Goal: Task Accomplishment & Management: Use online tool/utility

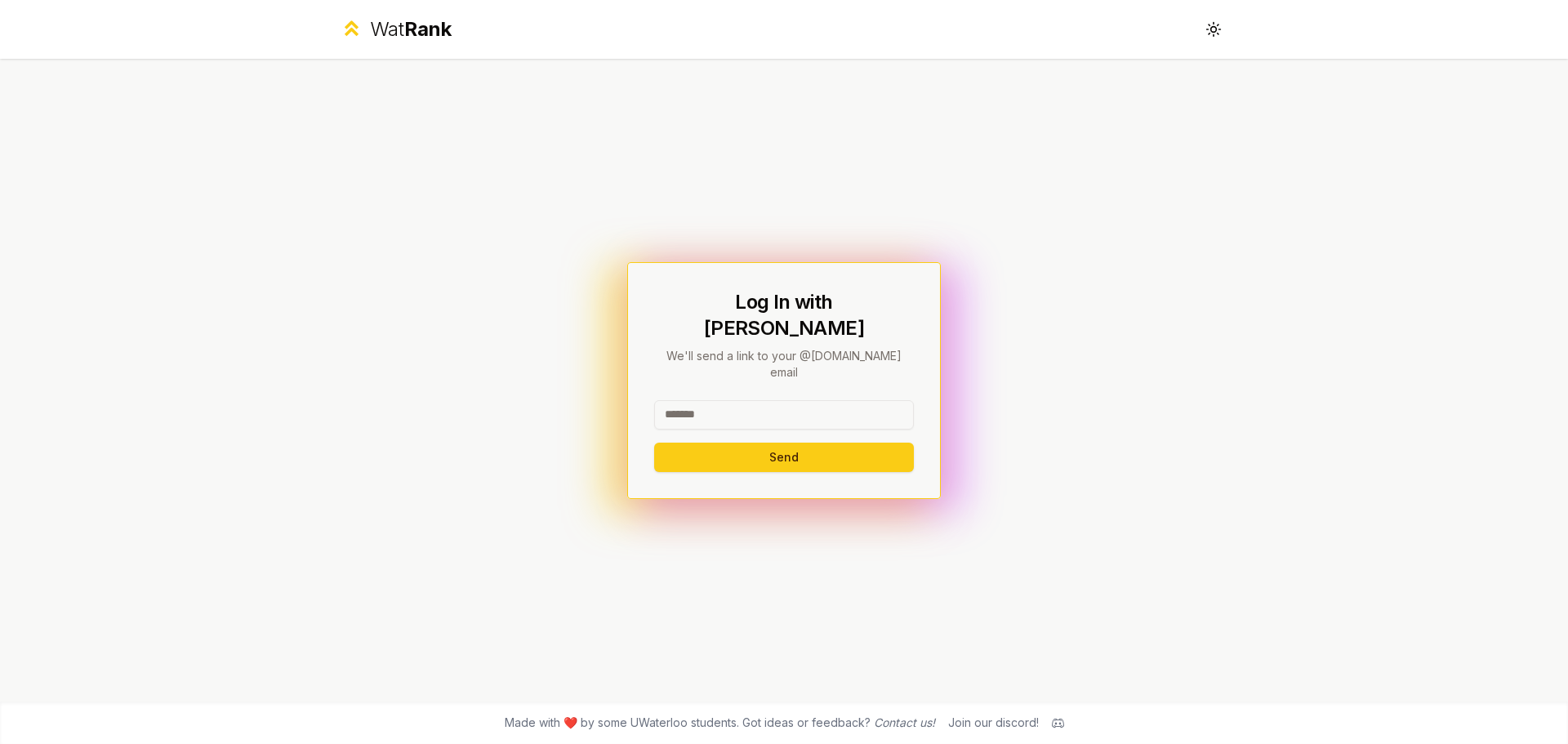
click at [738, 400] on input at bounding box center [784, 415] width 260 height 30
click at [827, 443] on button "Send" at bounding box center [784, 458] width 260 height 30
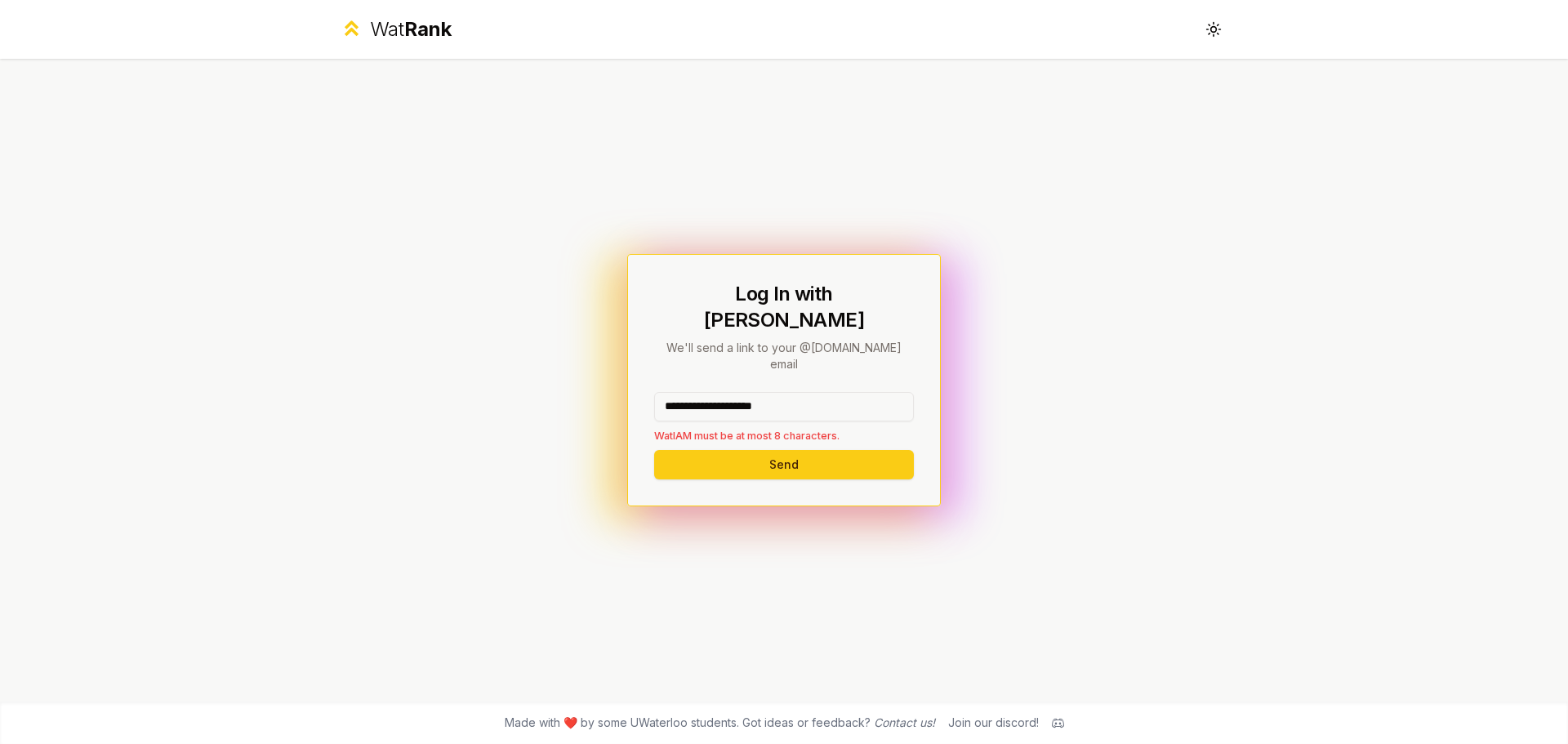
drag, startPoint x: 698, startPoint y: 379, endPoint x: 527, endPoint y: 380, distance: 171.0
click at [527, 380] on div "**********" at bounding box center [783, 379] width 941 height 642
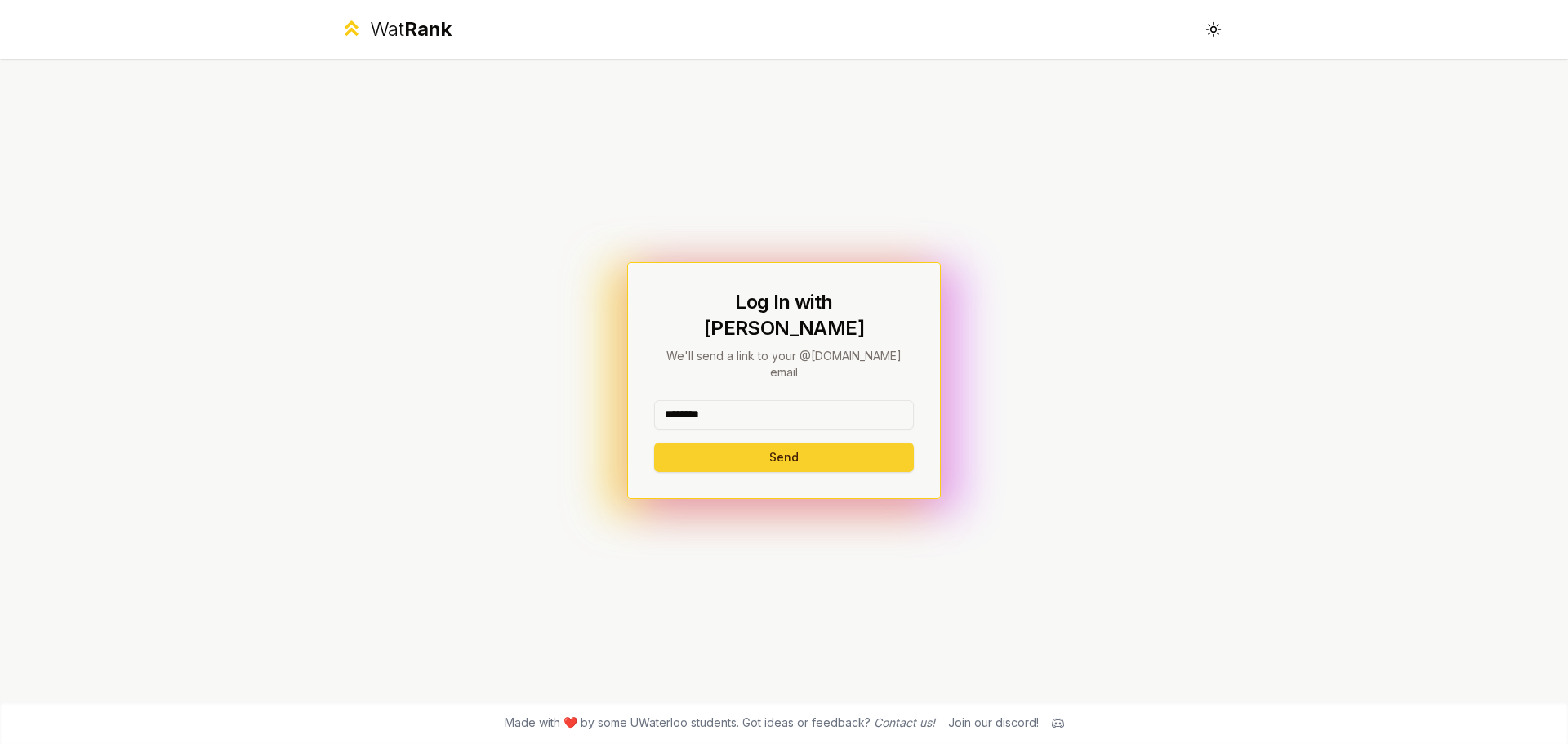
type input "********"
click at [701, 444] on button "Send" at bounding box center [784, 458] width 260 height 30
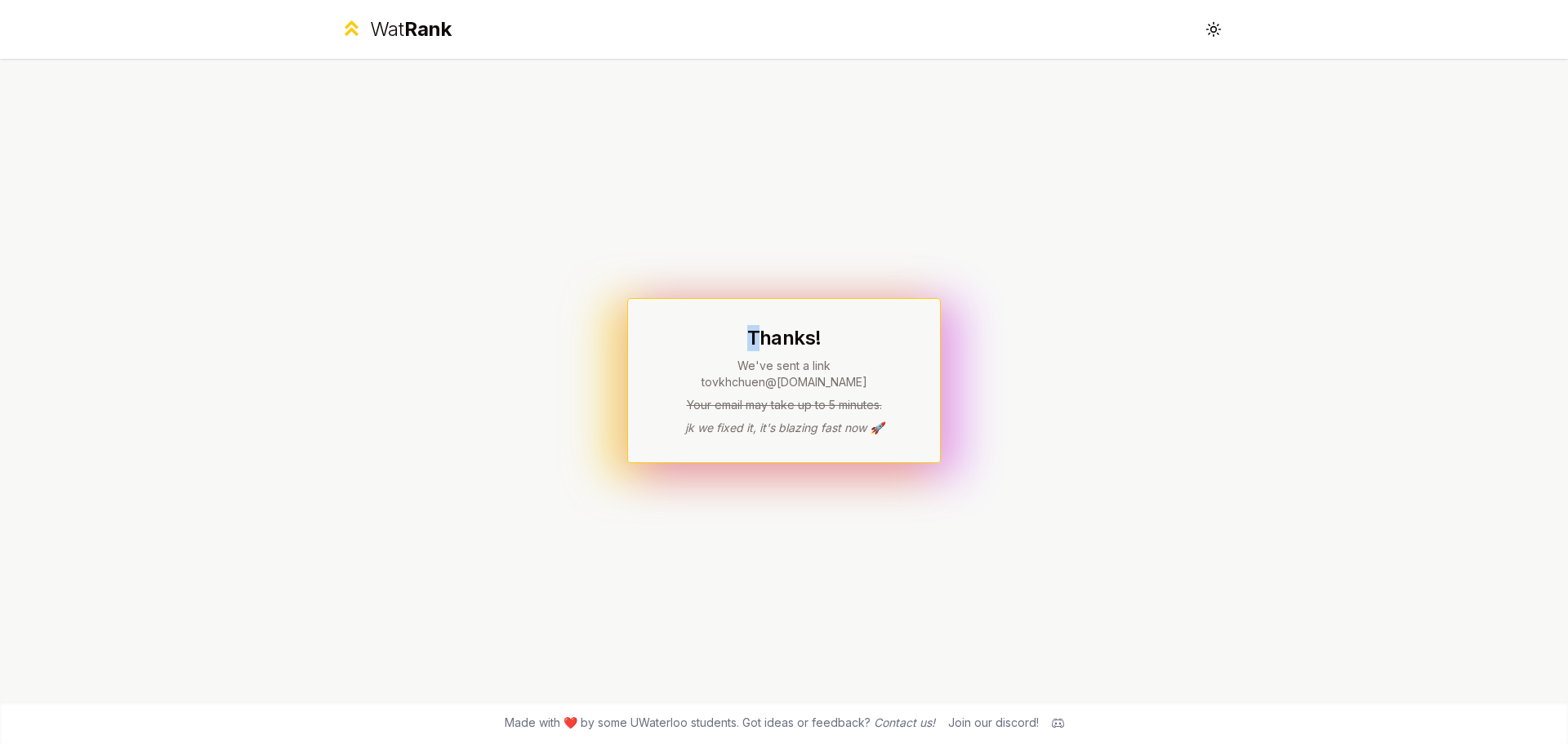
click at [752, 325] on div "Thanks! We've sent a link to vkhchuen @uwaterloo.ca Your email may take up to 5…" at bounding box center [784, 380] width 313 height 165
click at [807, 351] on h1 "Thanks!" at bounding box center [784, 338] width 260 height 26
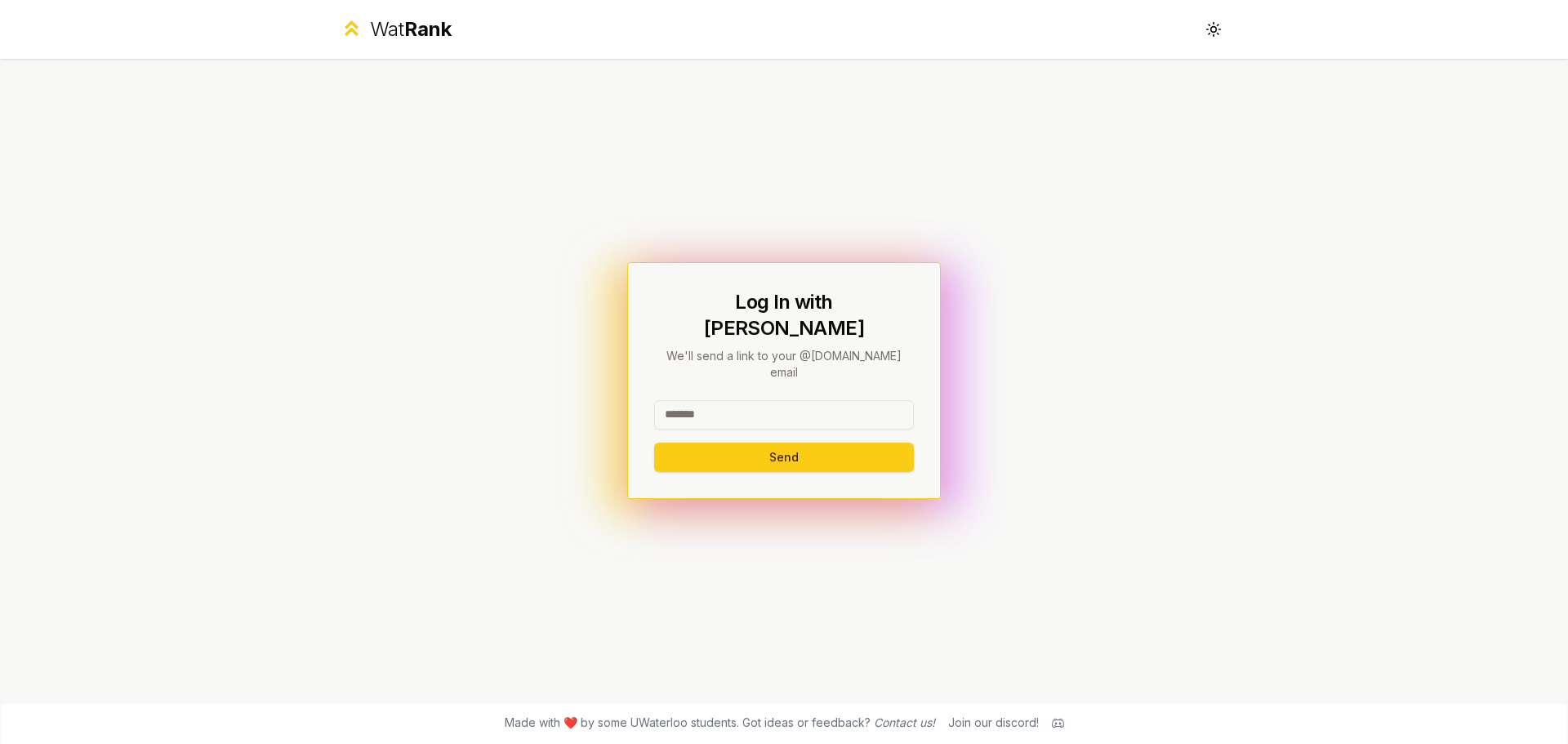
click at [752, 369] on div "Log In with WatIAM We'll send a link to your @[DOMAIN_NAME] email Send" at bounding box center [784, 380] width 260 height 183
click at [742, 400] on input at bounding box center [784, 415] width 260 height 30
type input "********"
click at [702, 443] on button "Send" at bounding box center [784, 458] width 260 height 30
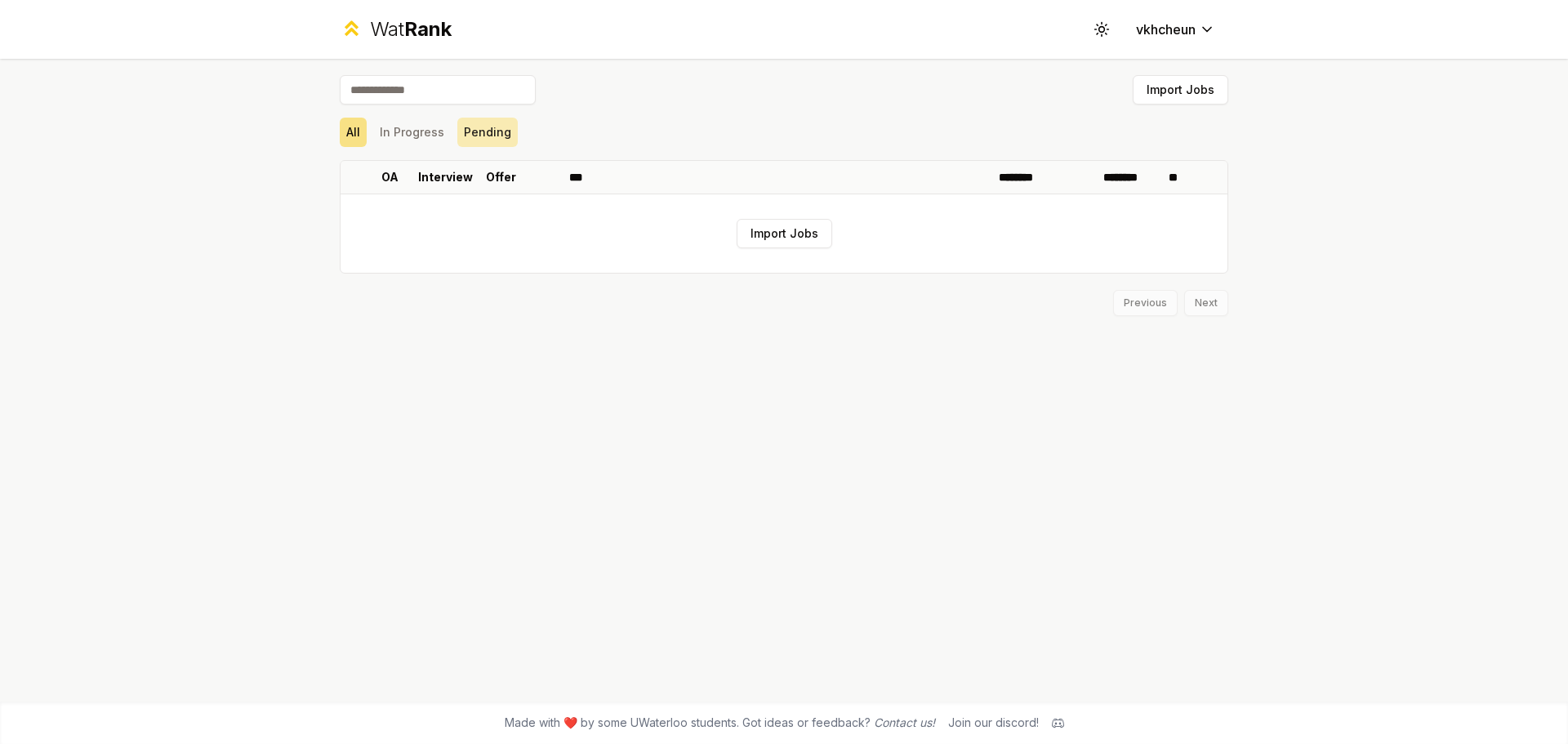
click at [458, 125] on button "Pending" at bounding box center [488, 132] width 61 height 30
click at [438, 130] on button "In Progress" at bounding box center [411, 132] width 77 height 30
click at [373, 131] on button "In Progress" at bounding box center [411, 132] width 77 height 30
click at [1196, 93] on button "Import Jobs" at bounding box center [1180, 90] width 95 height 30
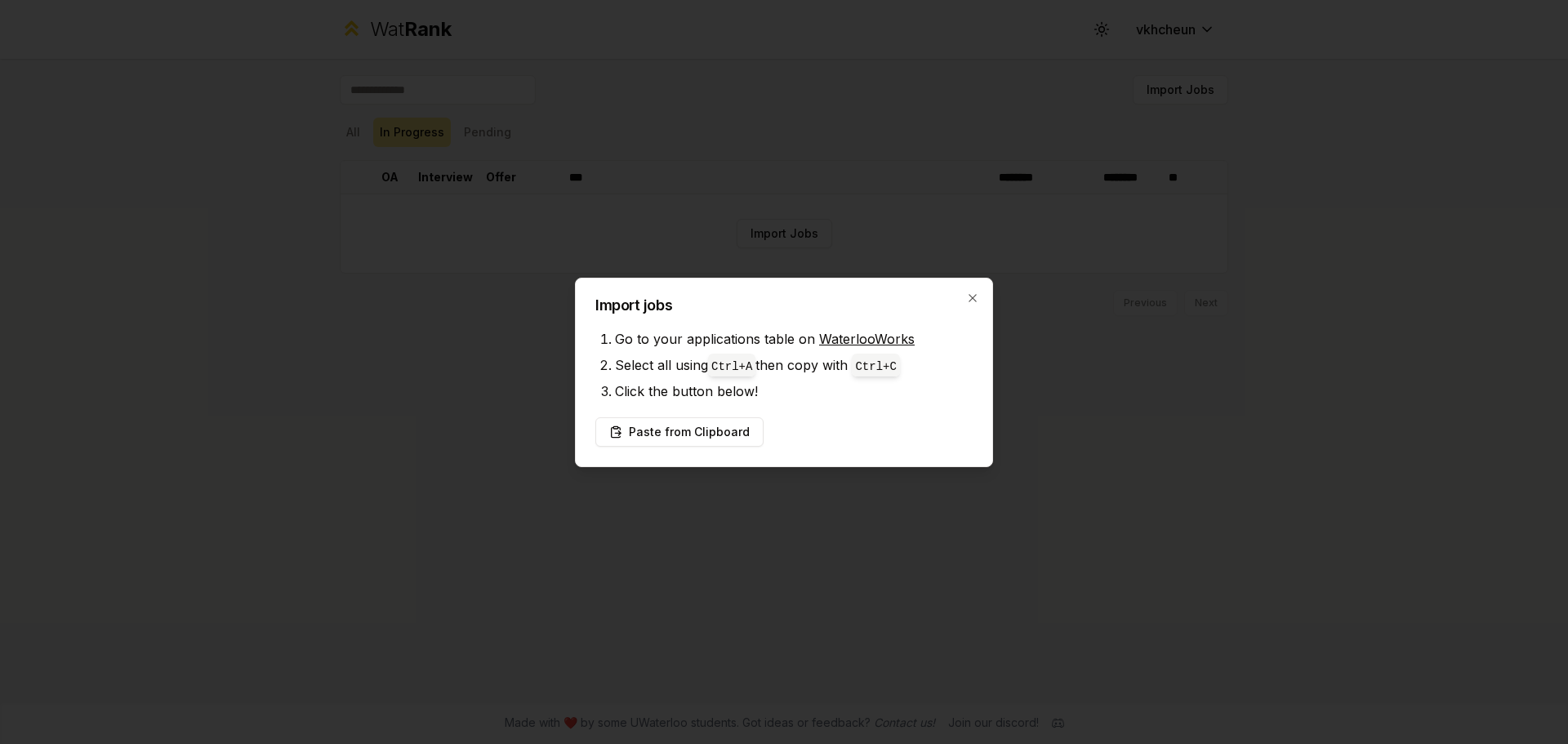
click at [863, 334] on link "WaterlooWorks" at bounding box center [867, 339] width 95 height 17
click at [712, 434] on button "Paste from Clipboard" at bounding box center [680, 433] width 168 height 30
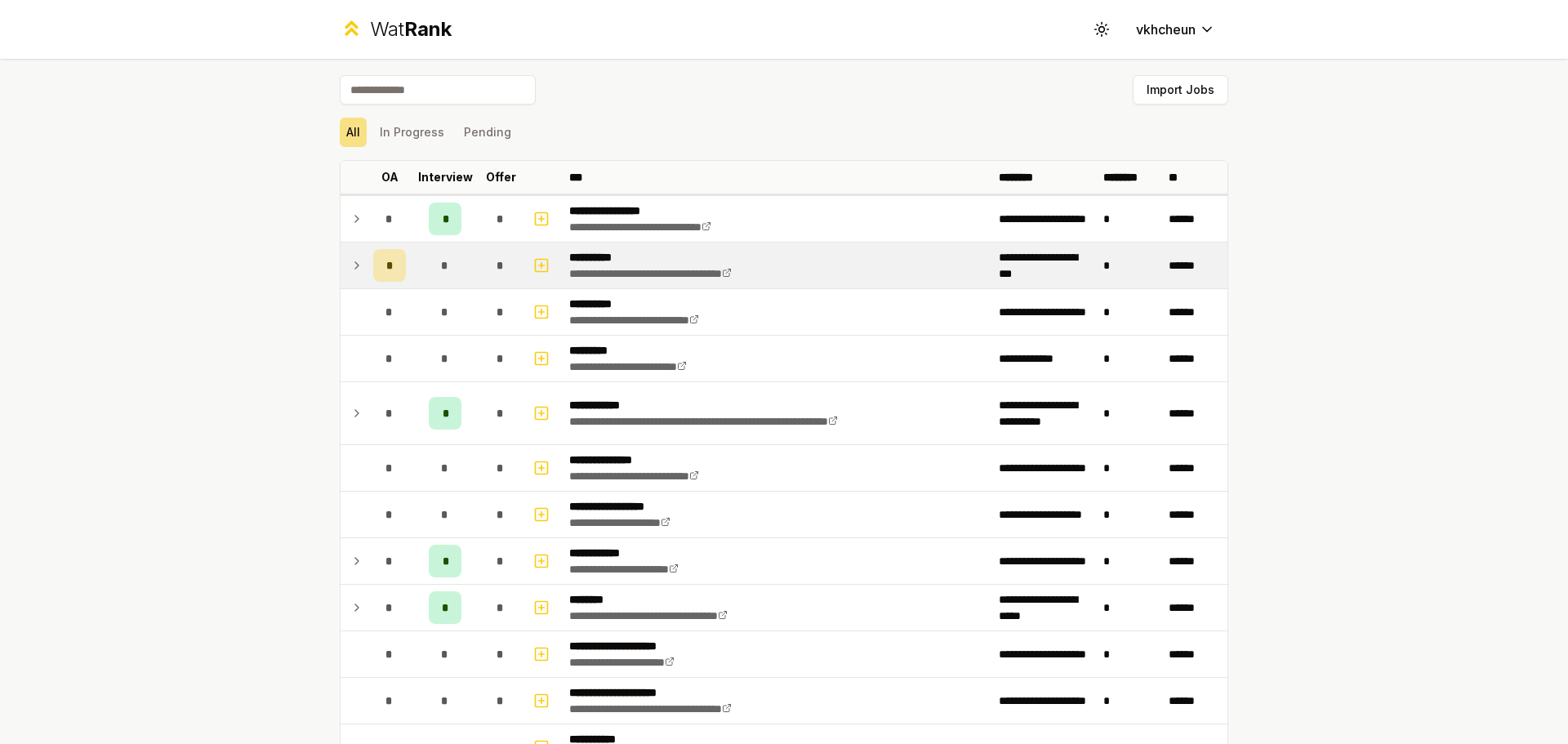
click at [352, 264] on icon at bounding box center [357, 265] width 13 height 20
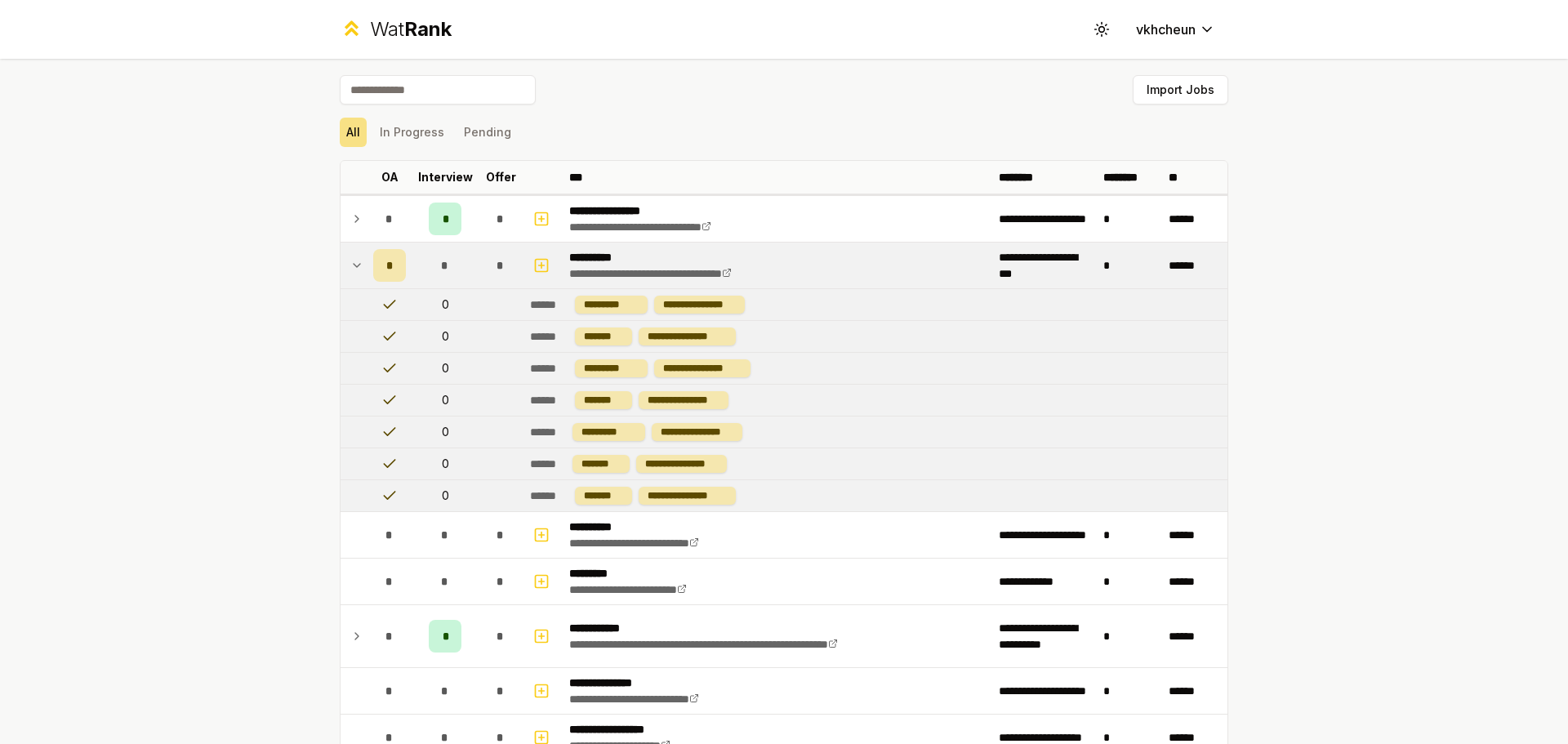
click at [352, 264] on icon at bounding box center [357, 265] width 13 height 20
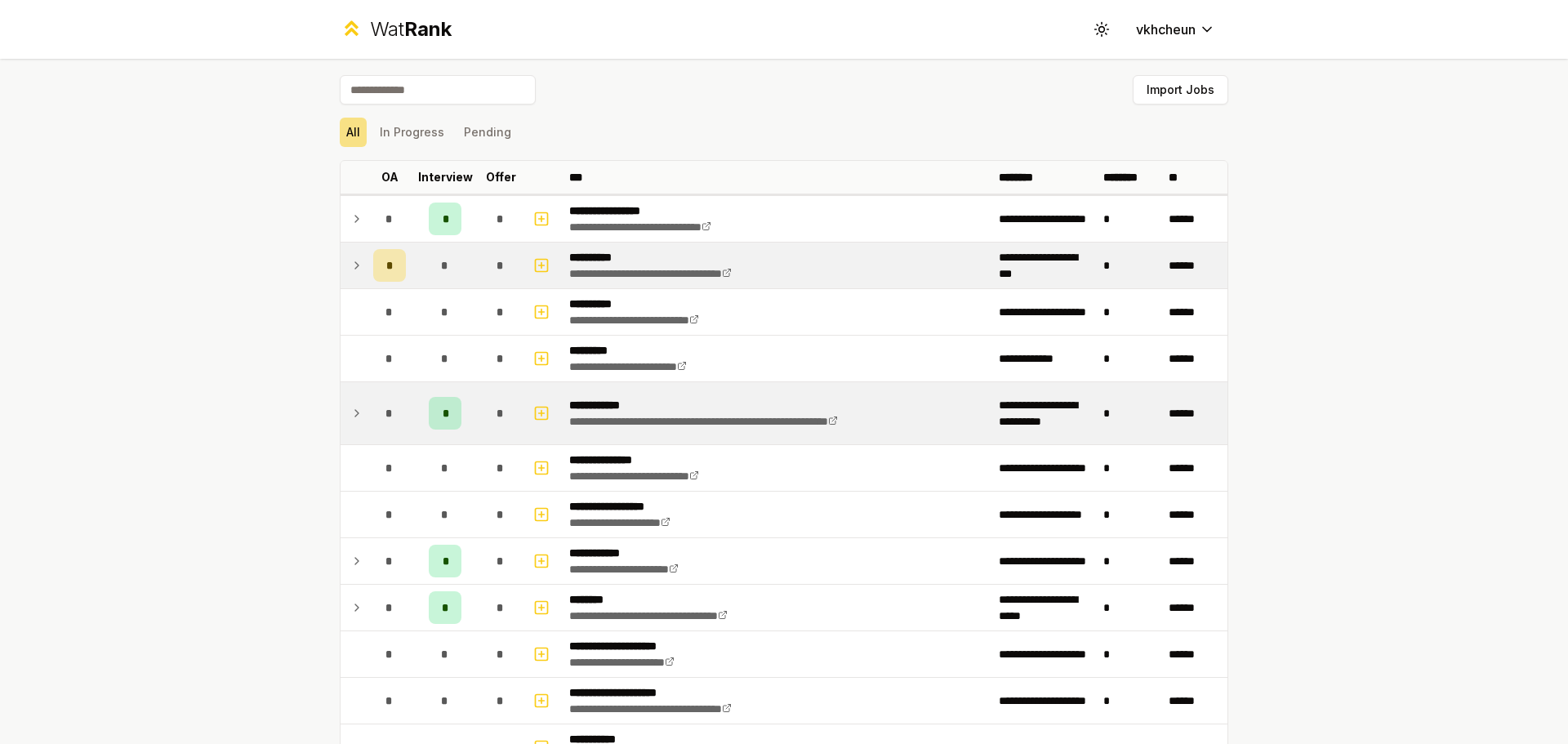
click at [351, 421] on icon at bounding box center [357, 413] width 13 height 20
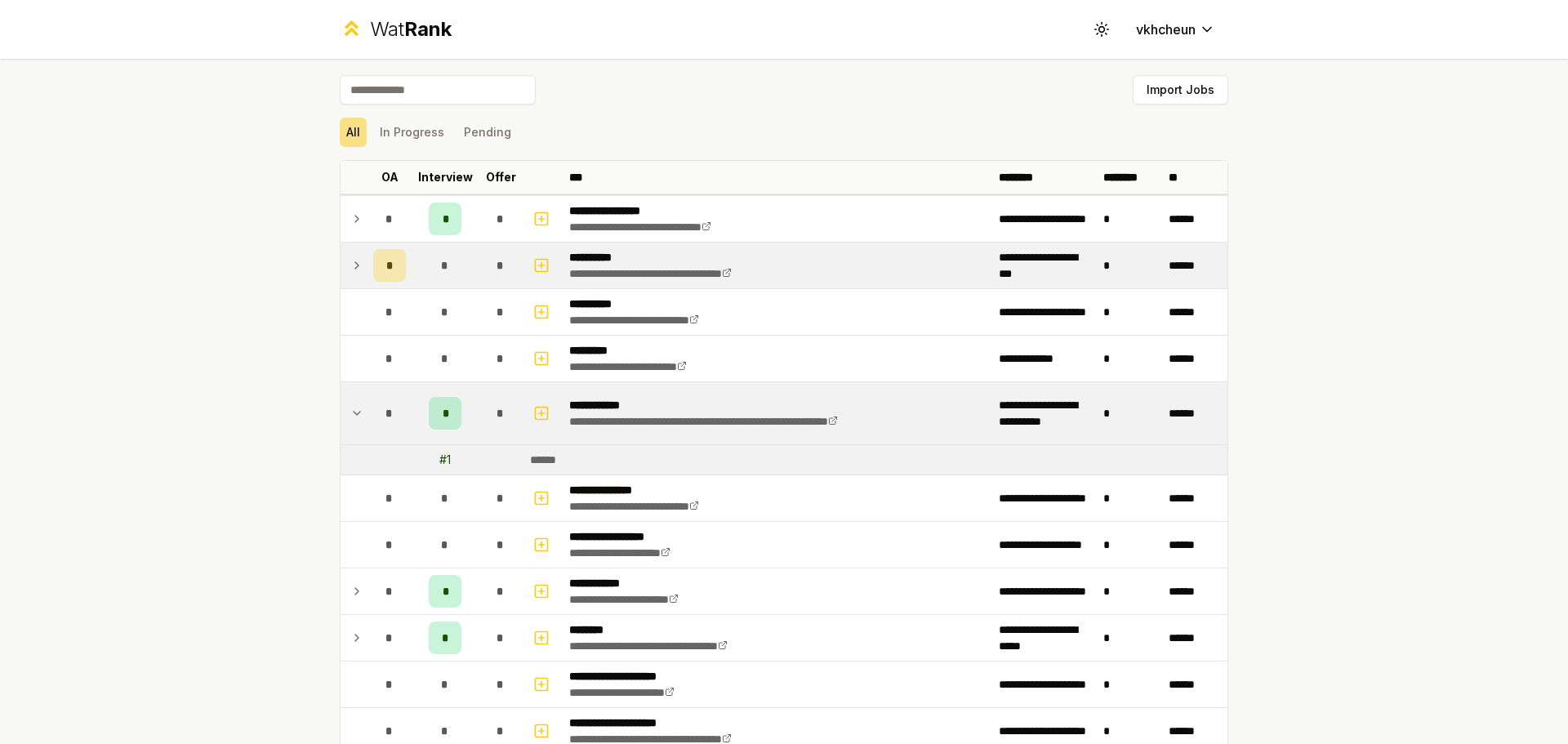
click at [351, 421] on icon at bounding box center [357, 413] width 13 height 20
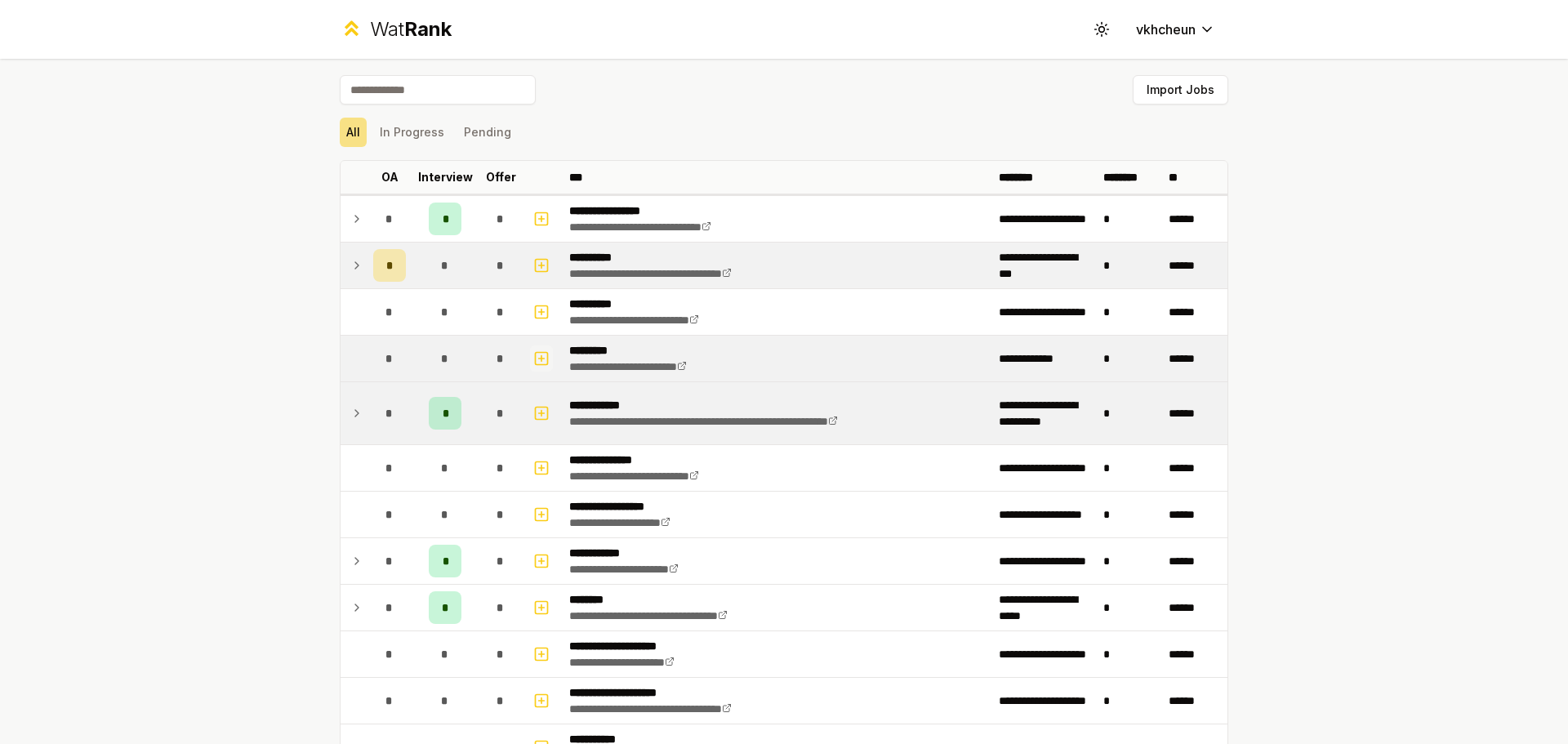
click at [536, 363] on icon "button" at bounding box center [542, 358] width 17 height 20
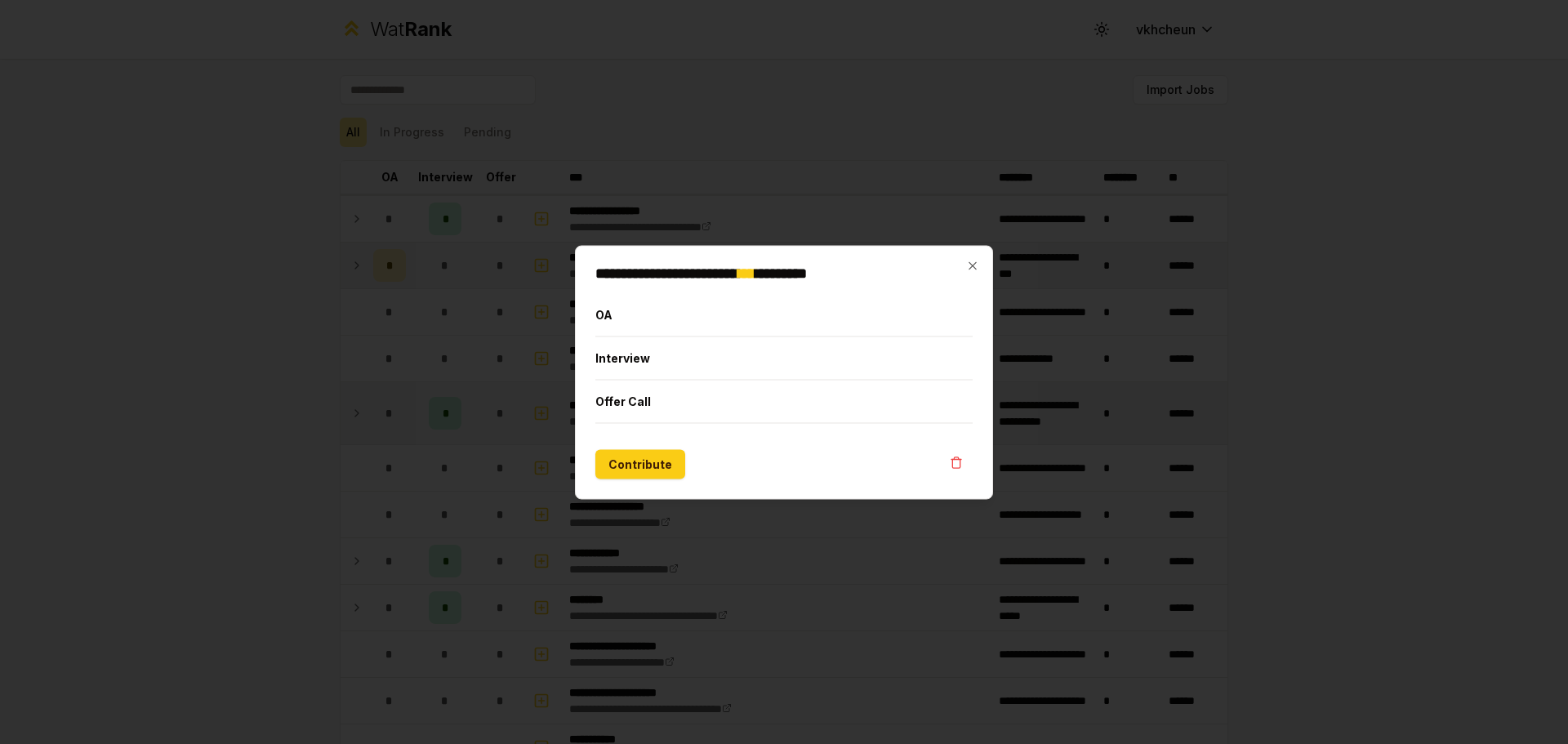
click at [966, 267] on h2 "**********" at bounding box center [784, 273] width 378 height 15
click at [974, 268] on icon "button" at bounding box center [972, 266] width 13 height 13
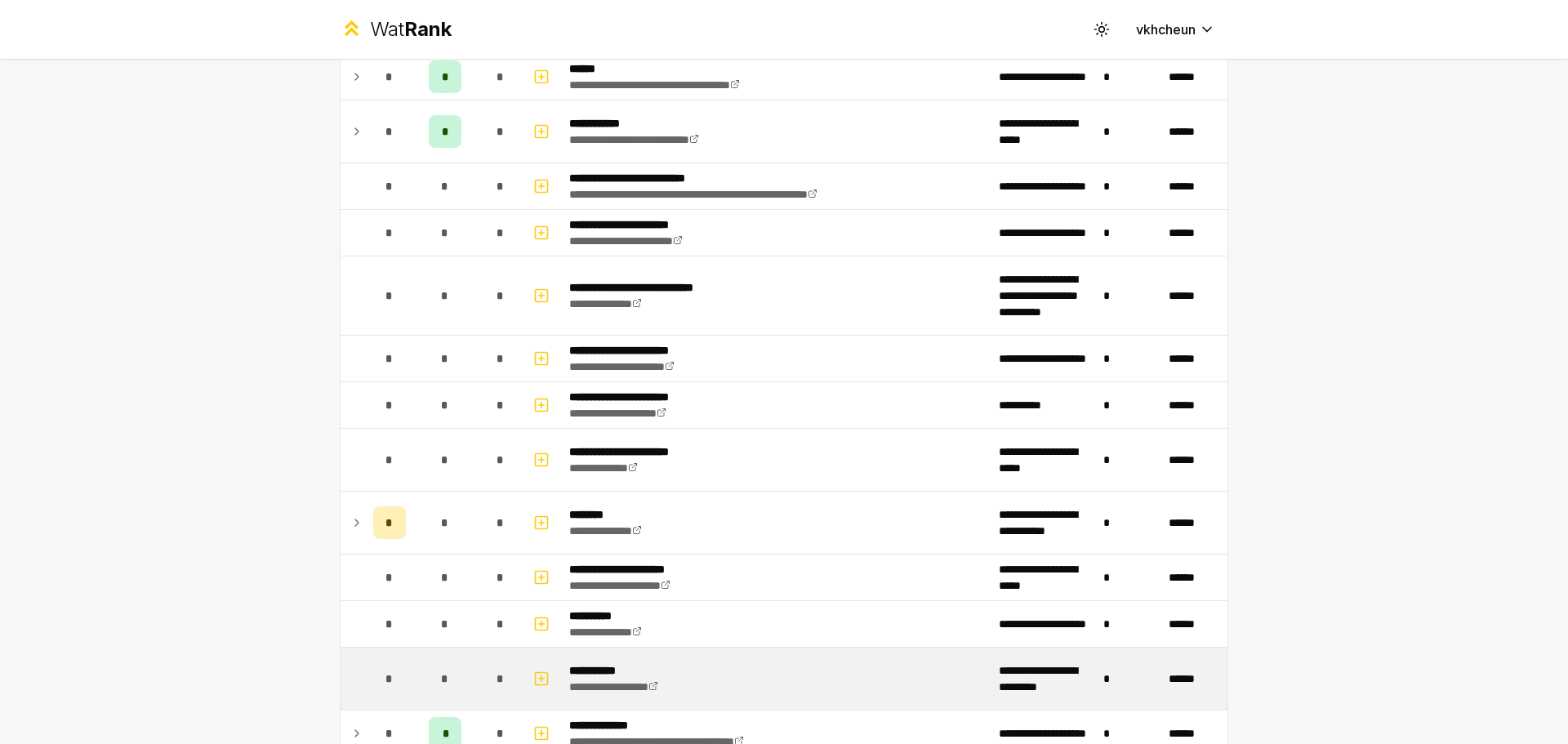
scroll to position [1225, 0]
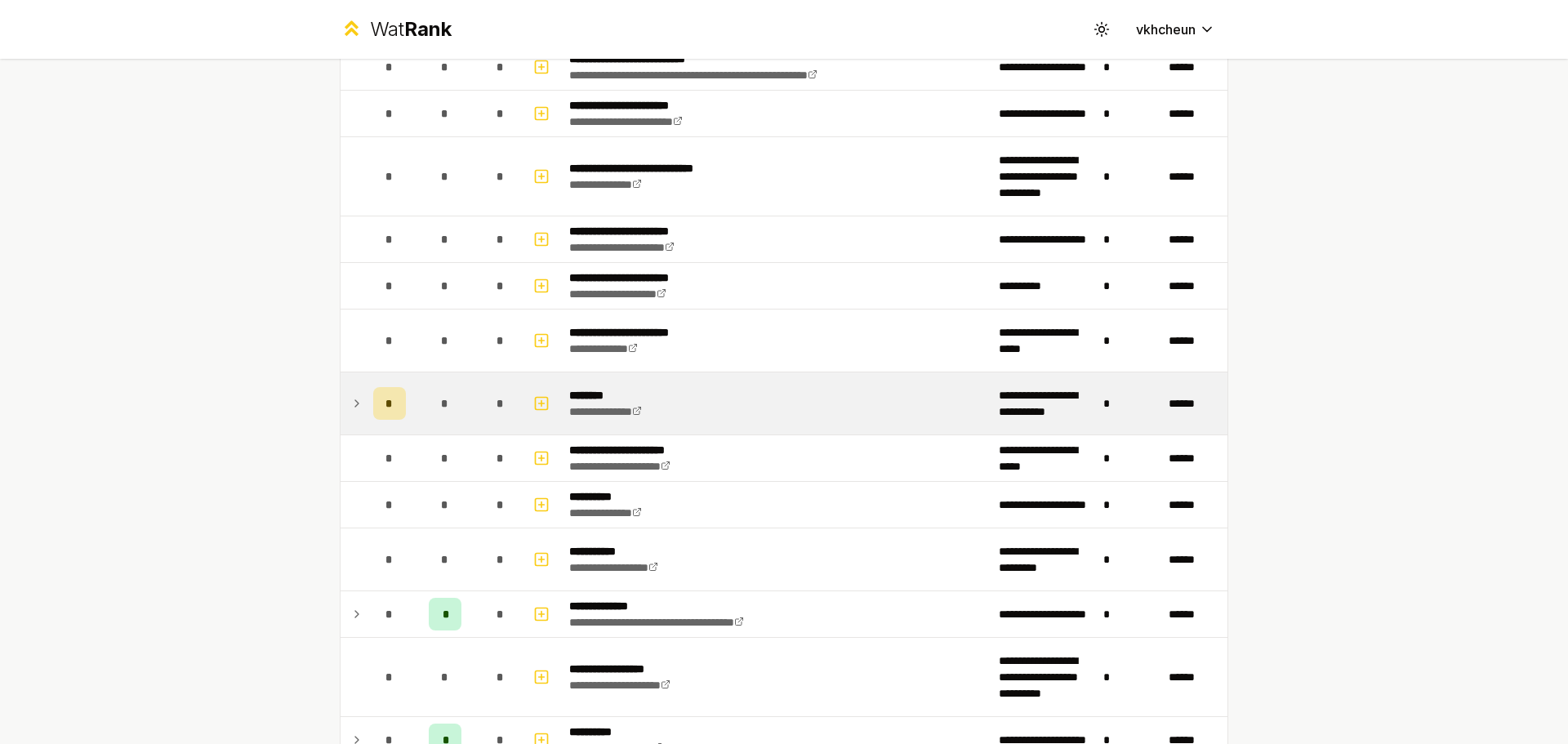
click at [343, 415] on td at bounding box center [353, 403] width 26 height 62
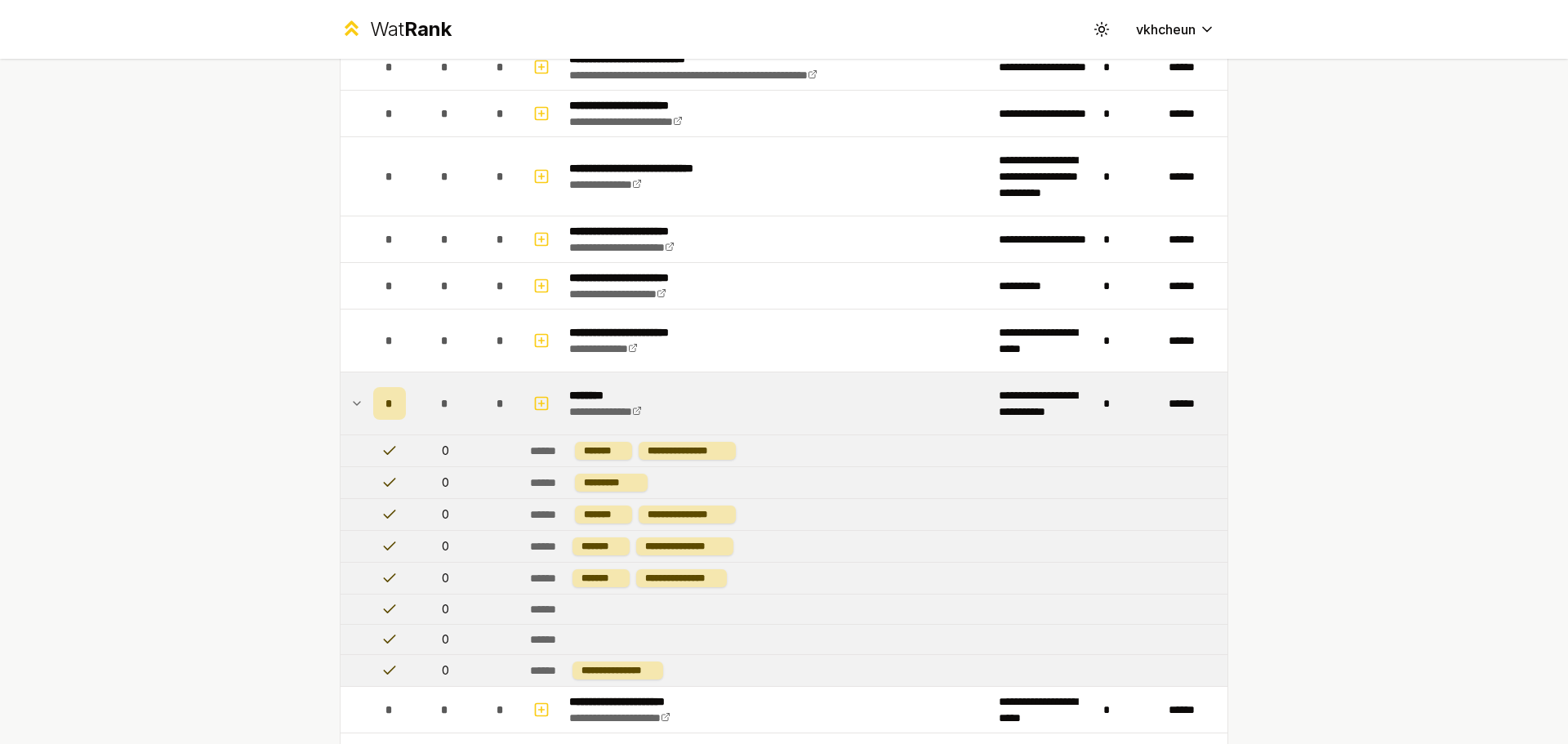
click at [343, 415] on td at bounding box center [353, 403] width 26 height 62
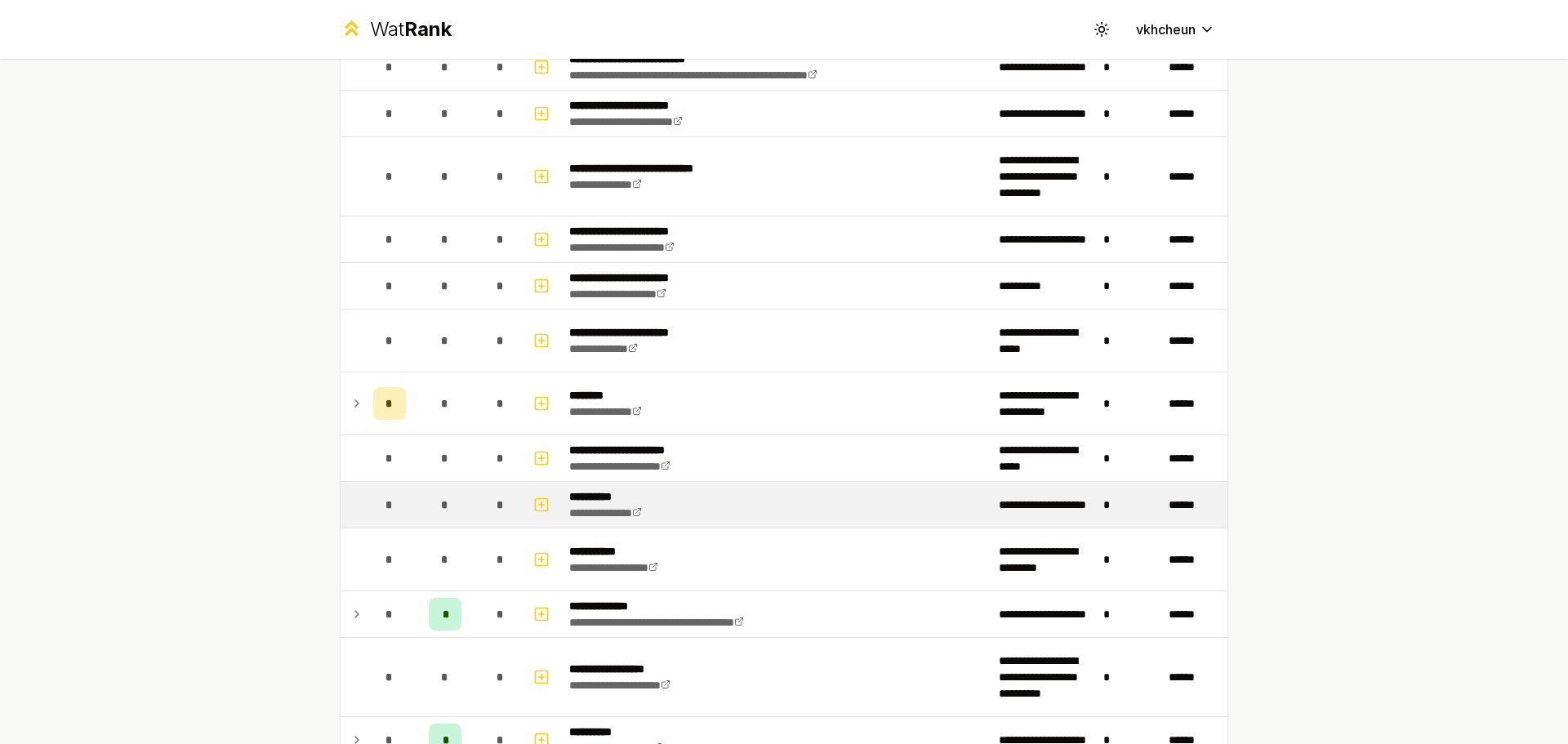
scroll to position [1388, 0]
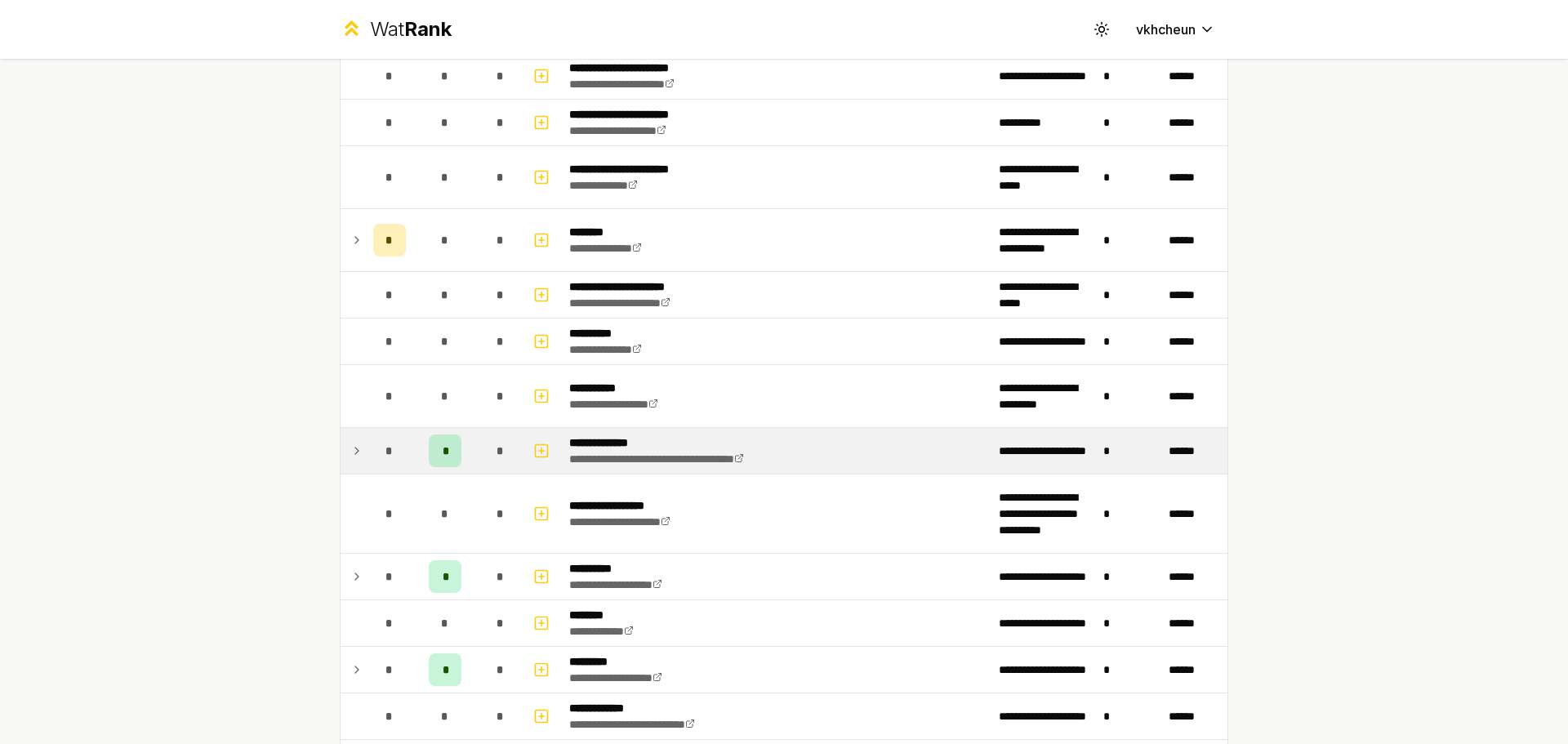
click at [352, 452] on icon at bounding box center [357, 450] width 13 height 20
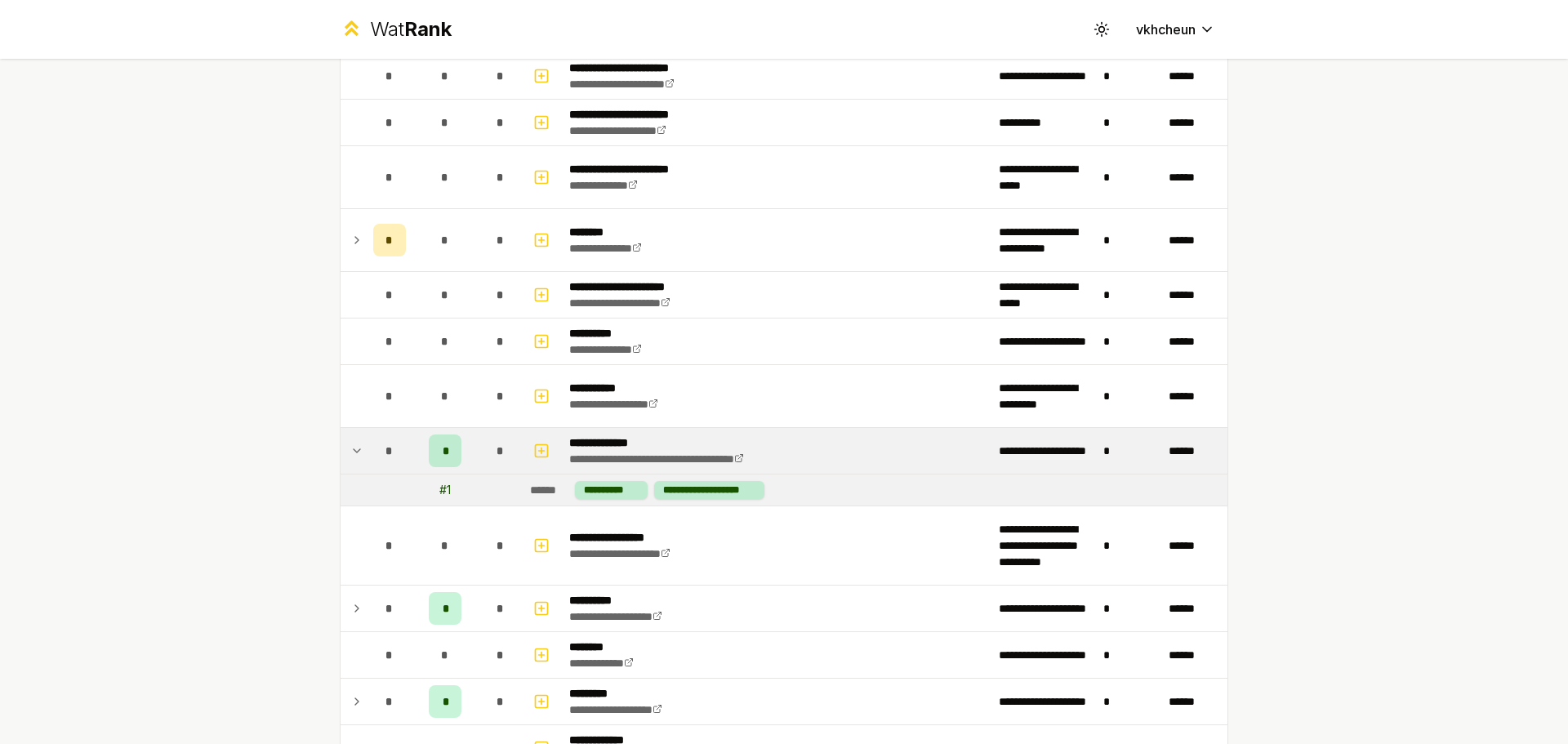
click at [352, 452] on icon at bounding box center [357, 450] width 13 height 20
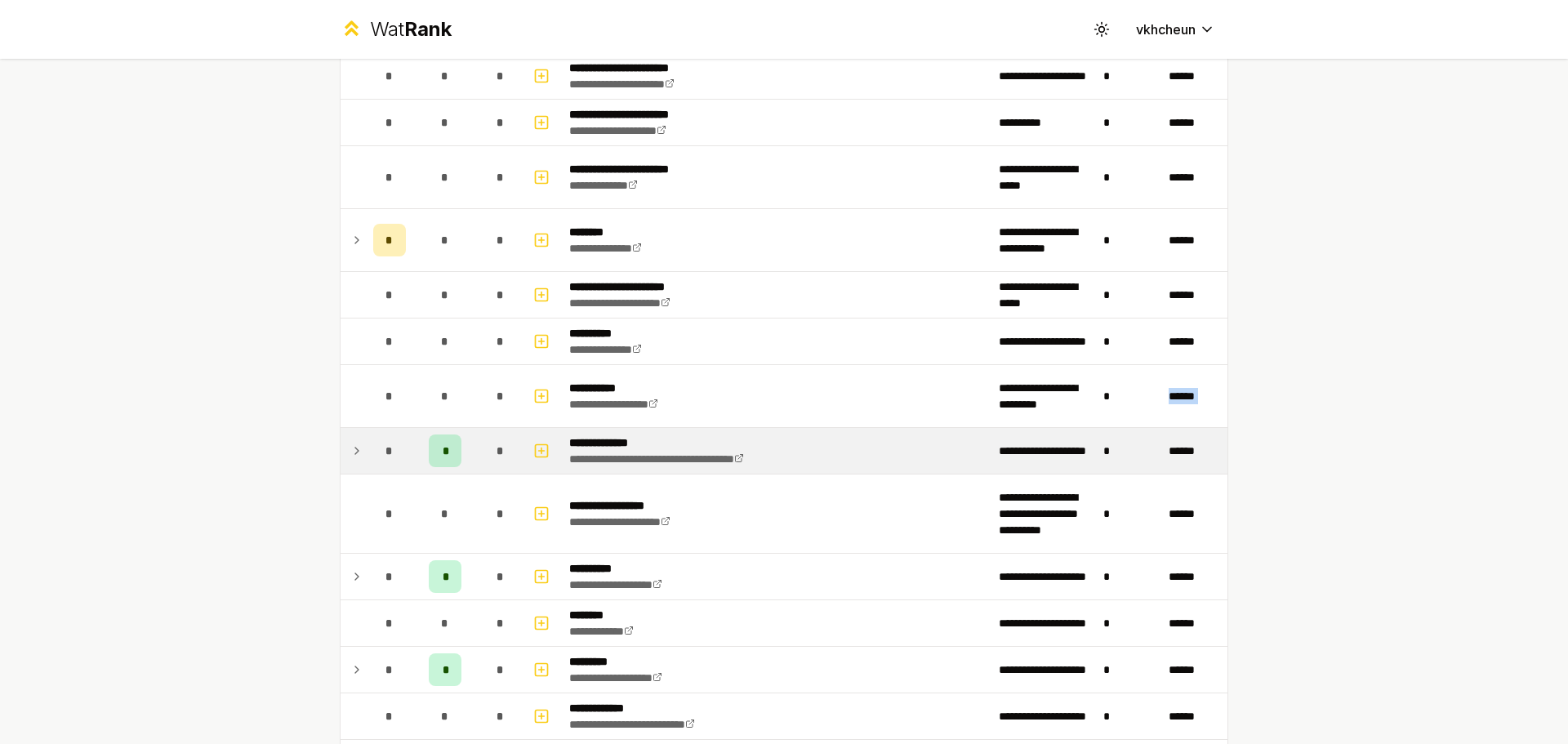
click at [352, 452] on icon at bounding box center [357, 450] width 13 height 20
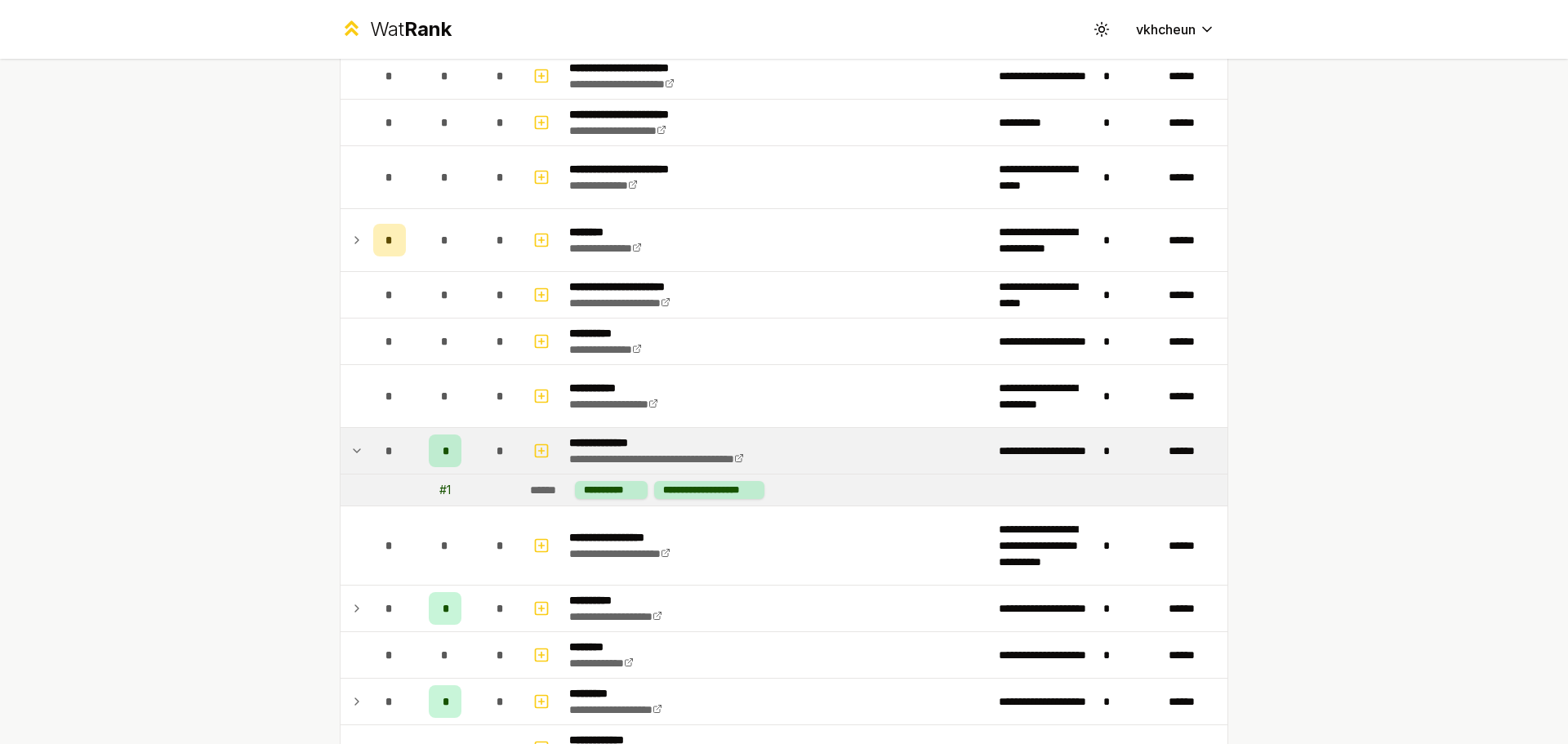
click at [294, 470] on div "**********" at bounding box center [784, 372] width 1568 height 744
click at [358, 449] on td at bounding box center [353, 450] width 26 height 46
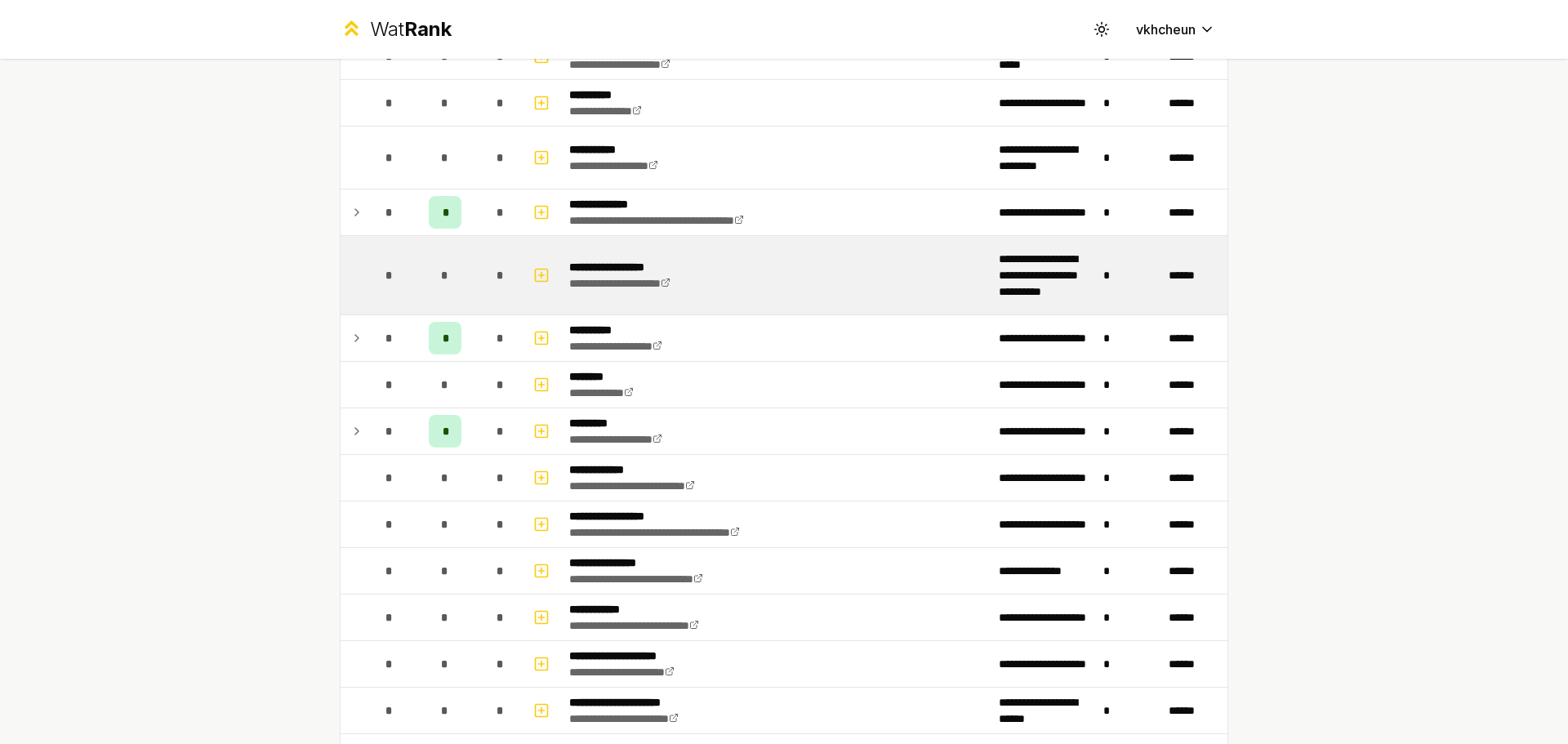
scroll to position [1715, 0]
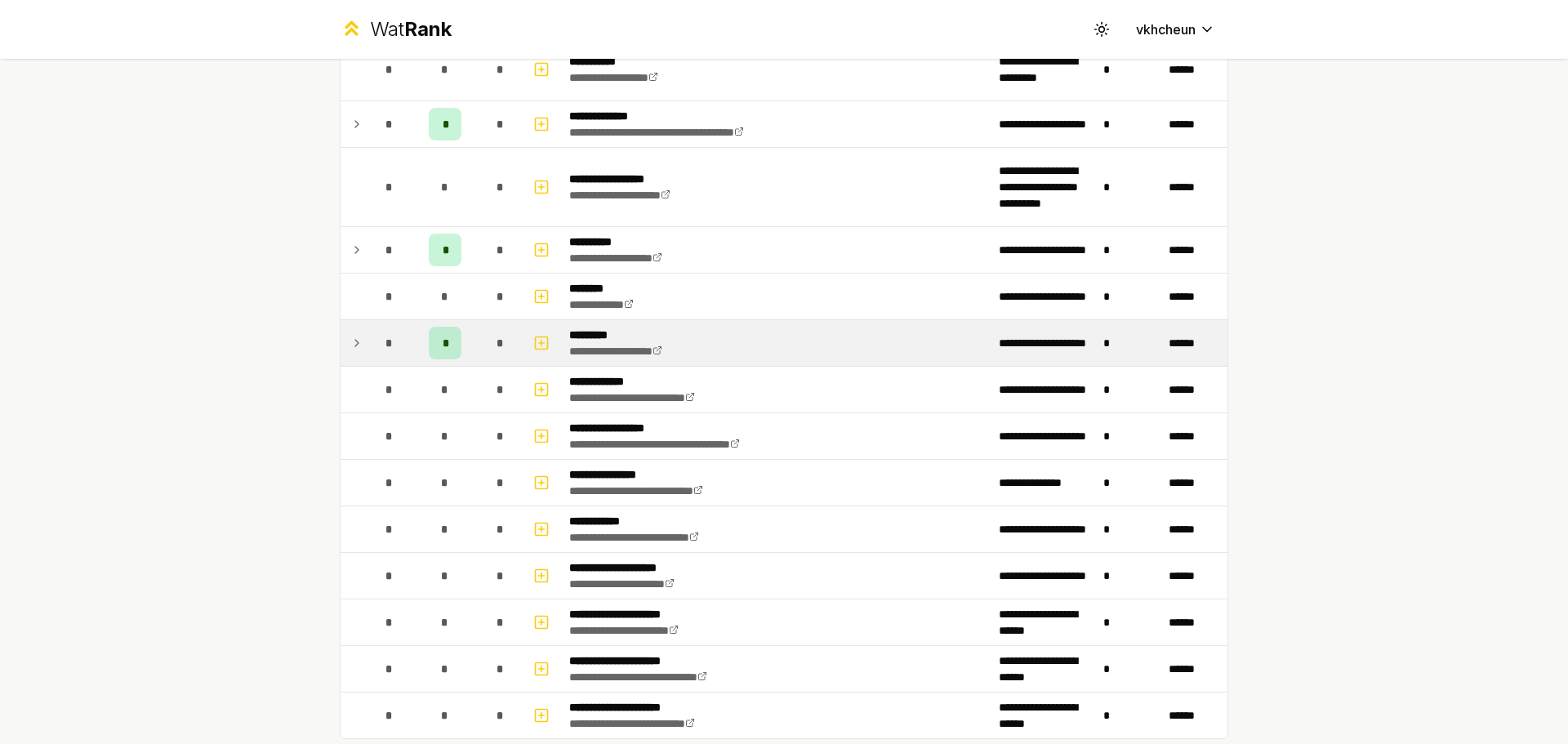
click at [352, 346] on icon at bounding box center [357, 342] width 13 height 20
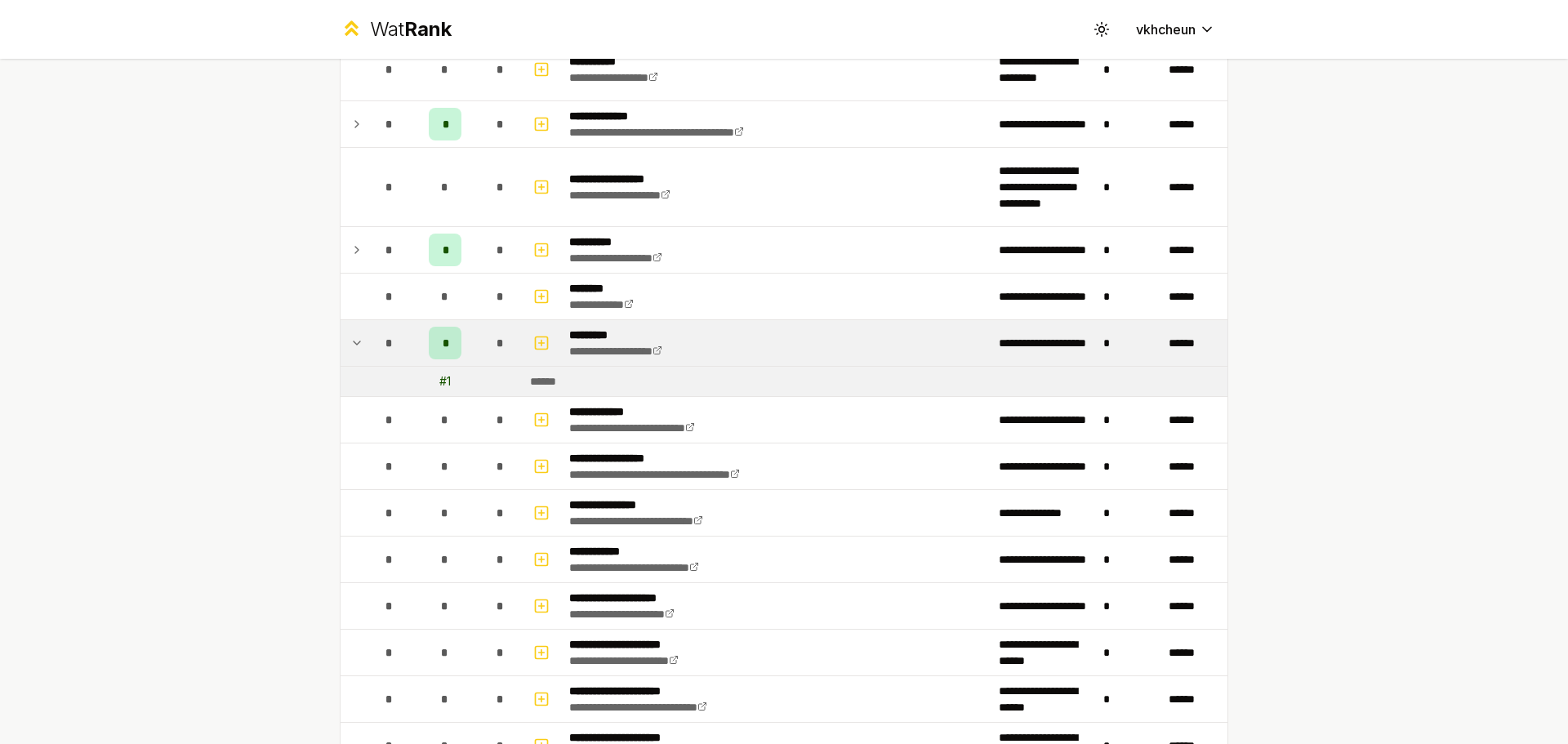
click at [352, 346] on icon at bounding box center [357, 342] width 13 height 20
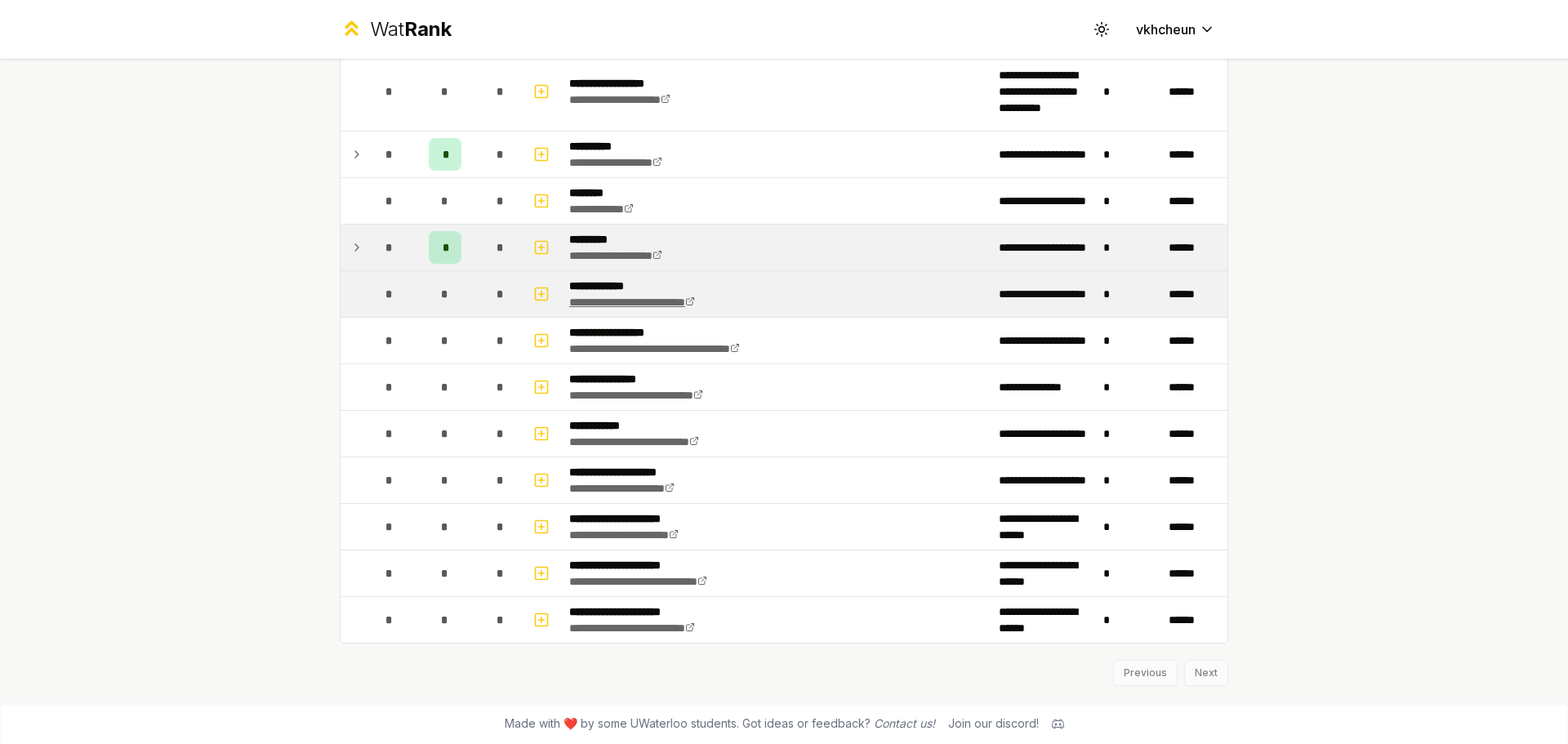
scroll to position [1812, 0]
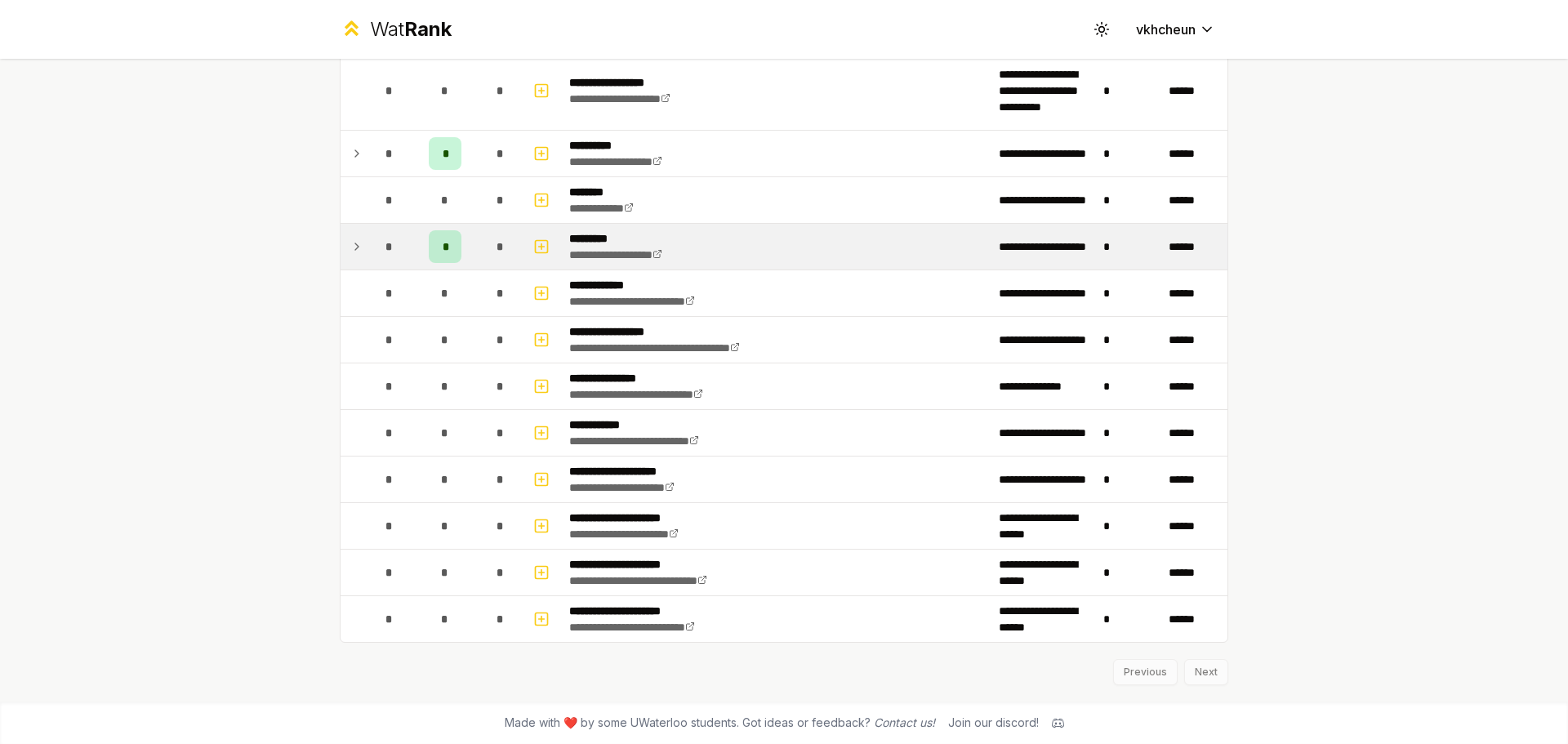
click at [1208, 674] on div "Previous Next" at bounding box center [783, 664] width 888 height 43
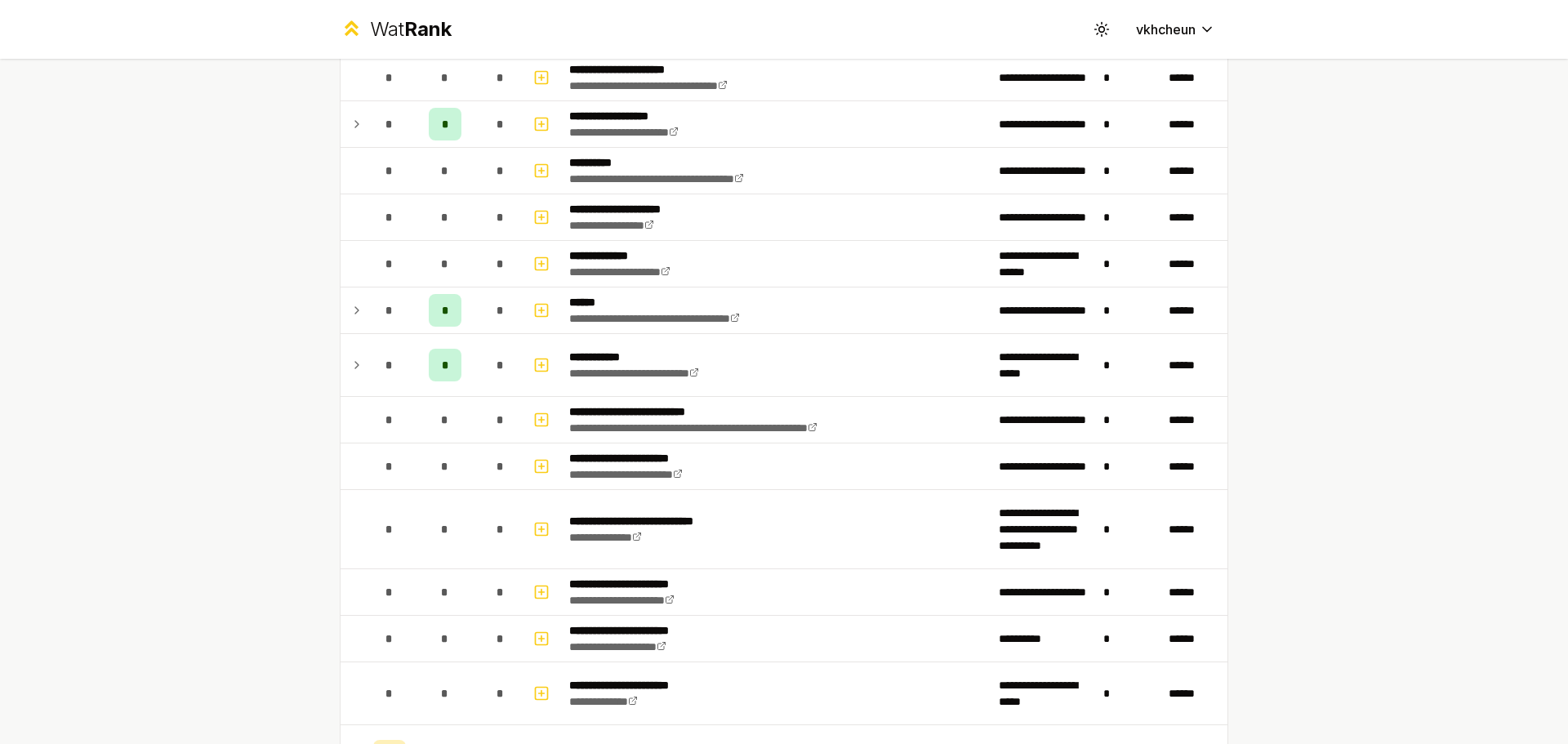
scroll to position [913, 0]
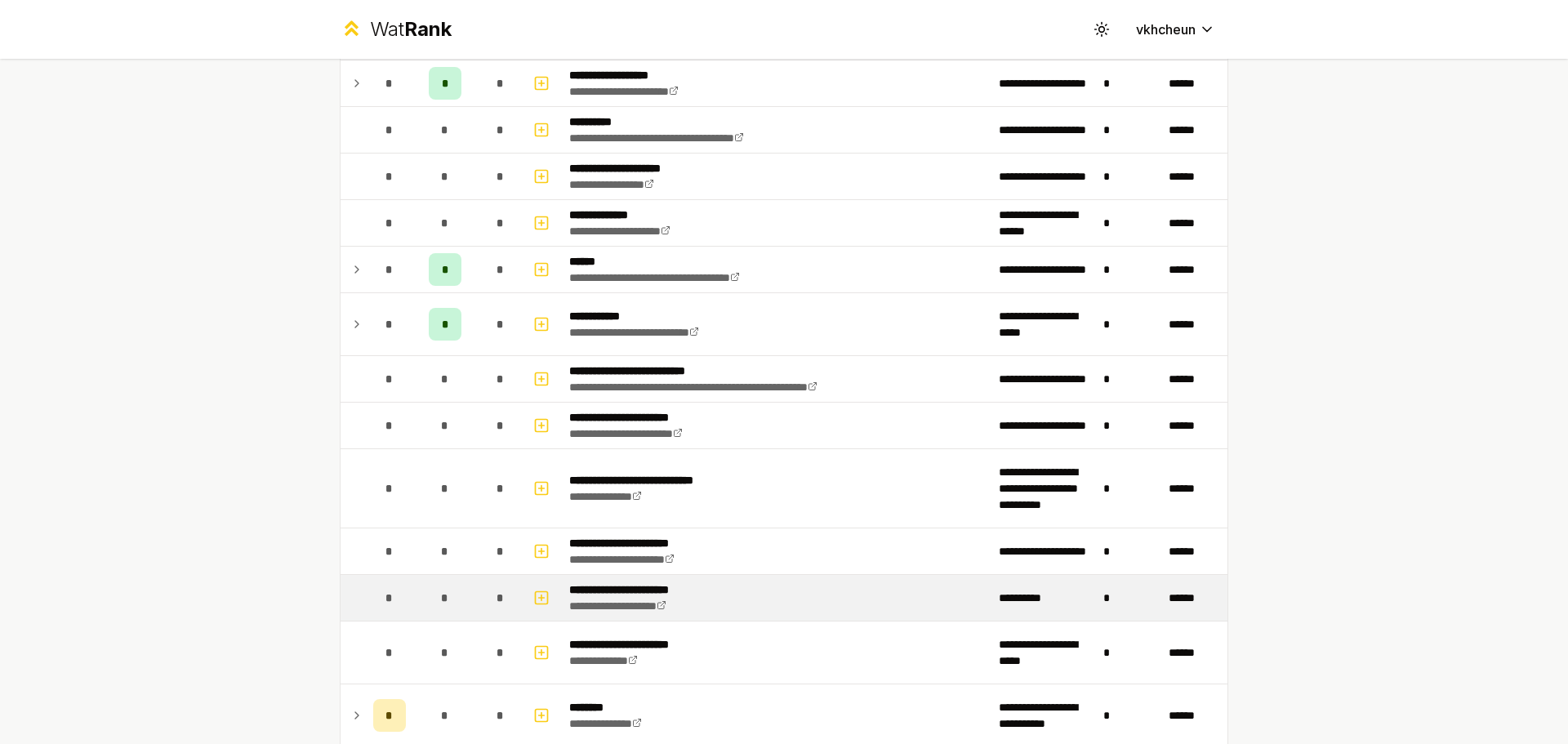
click at [1104, 603] on td "*" at bounding box center [1130, 598] width 65 height 46
click at [539, 604] on icon "button" at bounding box center [542, 598] width 17 height 20
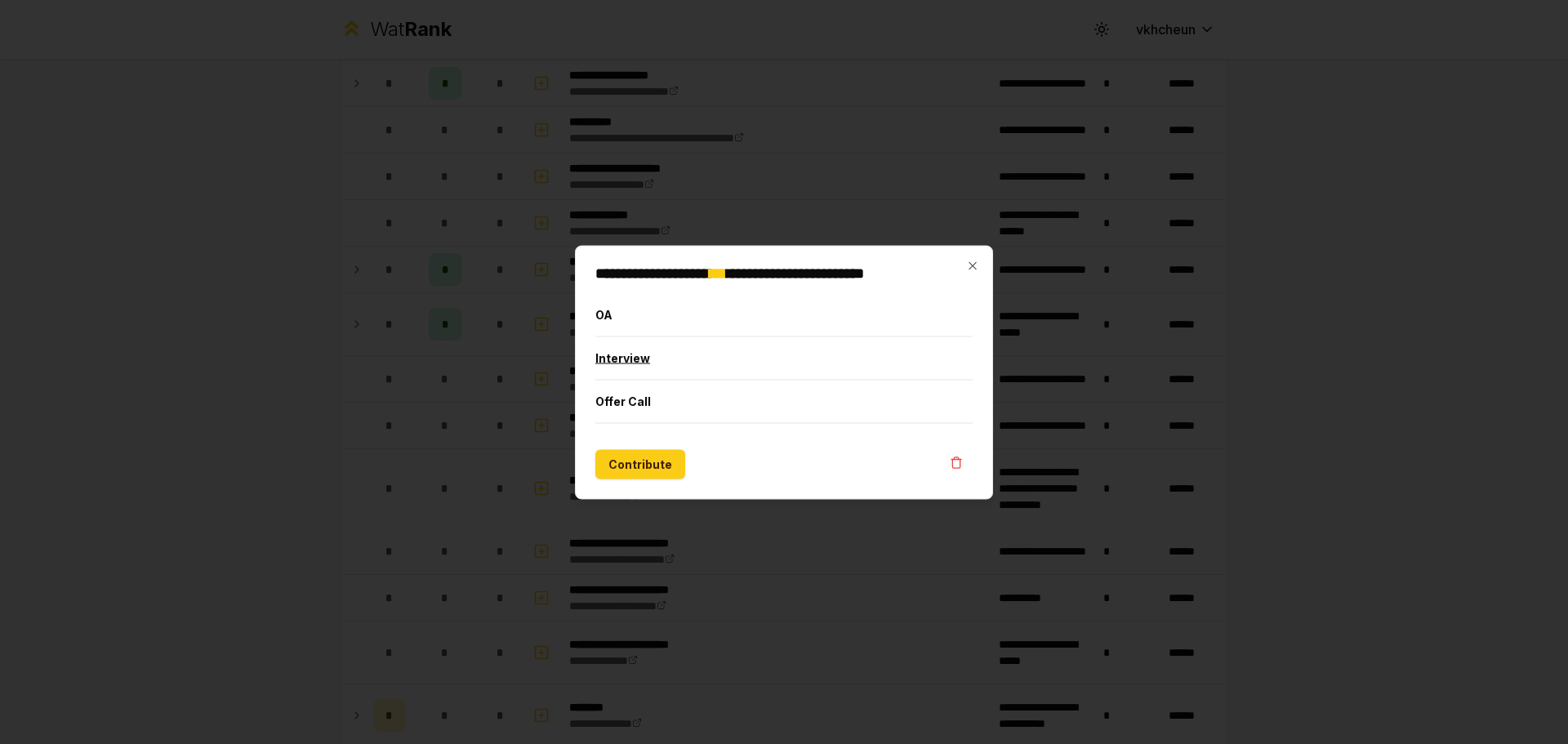
click at [766, 365] on button "Interview" at bounding box center [784, 358] width 378 height 43
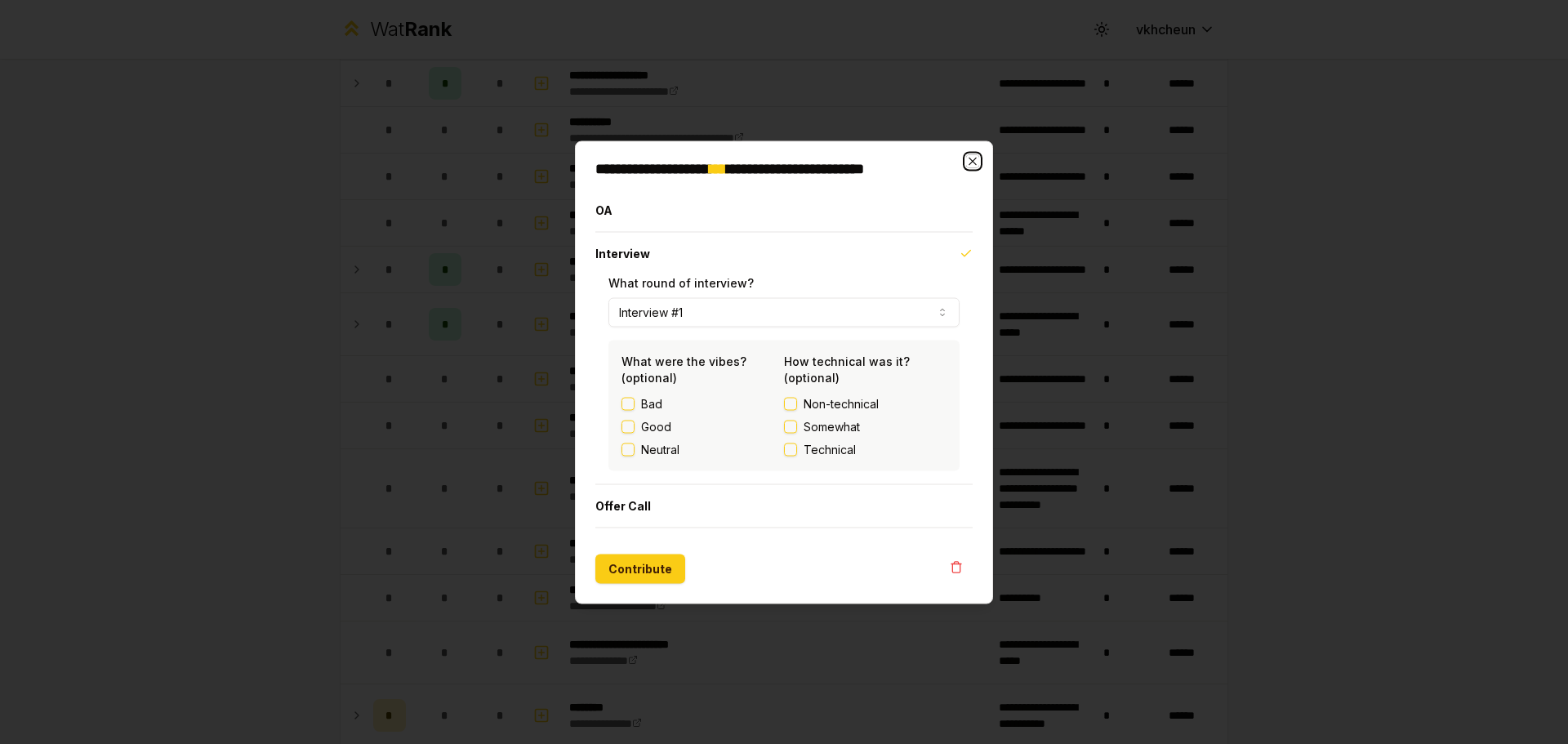
click at [969, 162] on icon "button" at bounding box center [972, 161] width 13 height 13
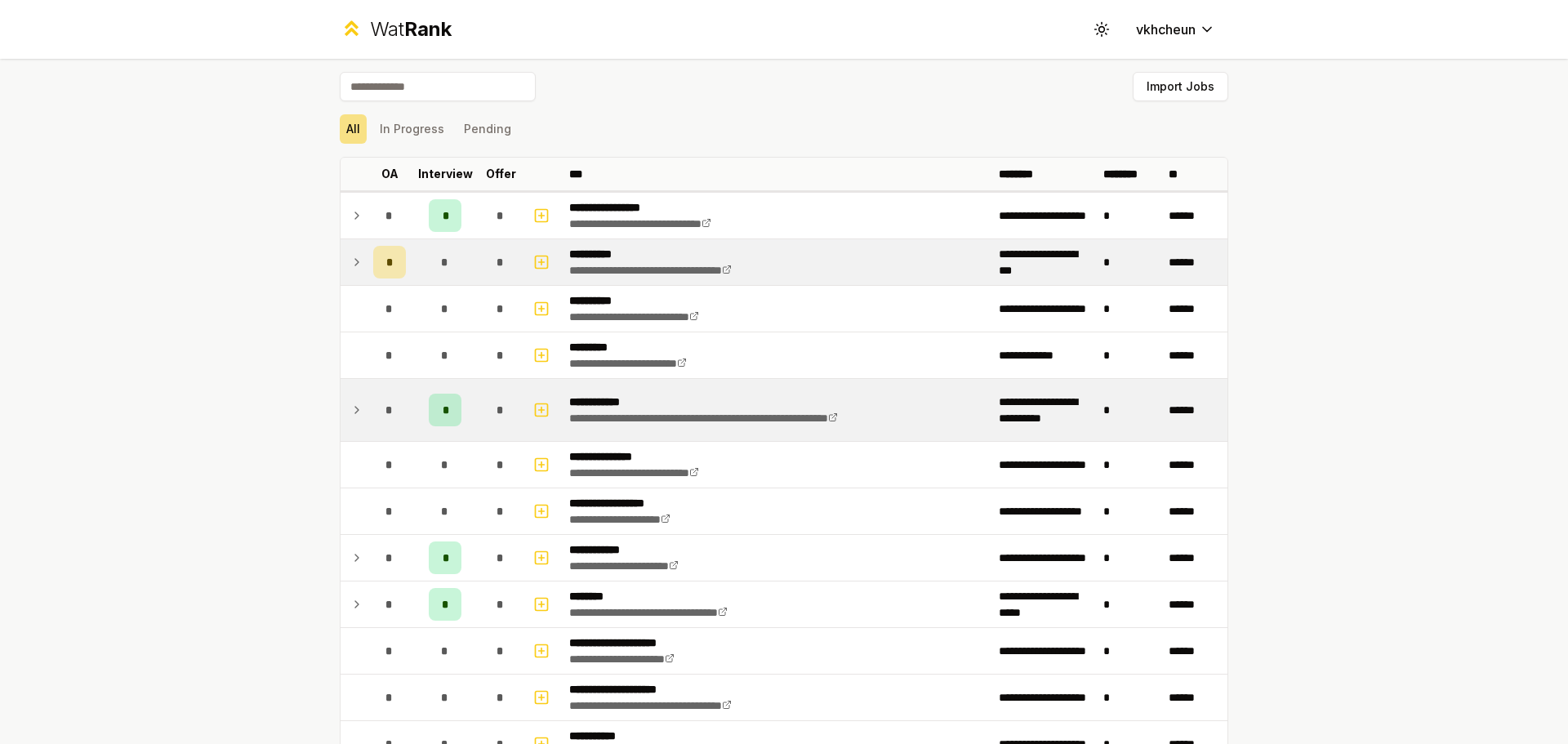
scroll to position [0, 0]
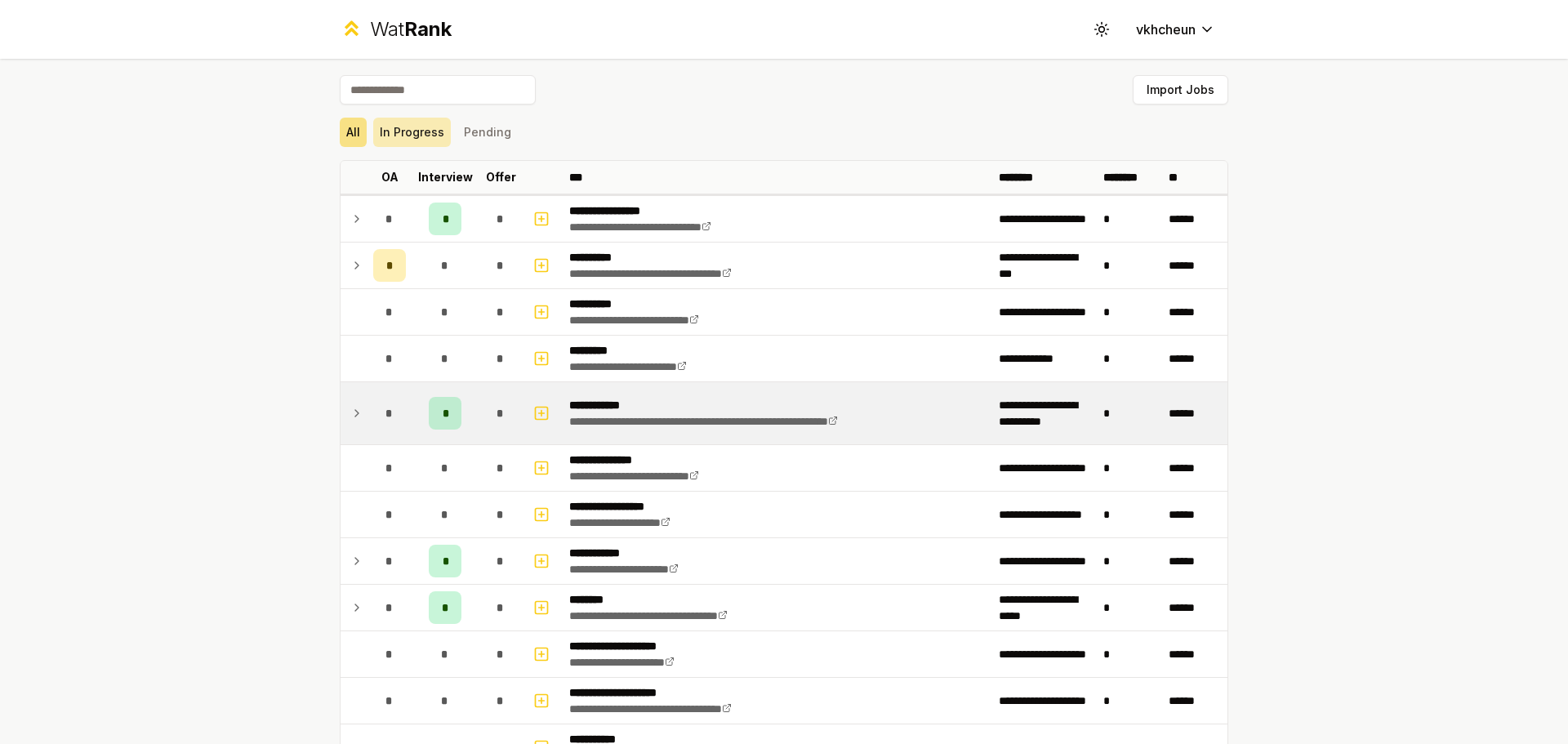
click at [426, 144] on button "In Progress" at bounding box center [411, 132] width 77 height 30
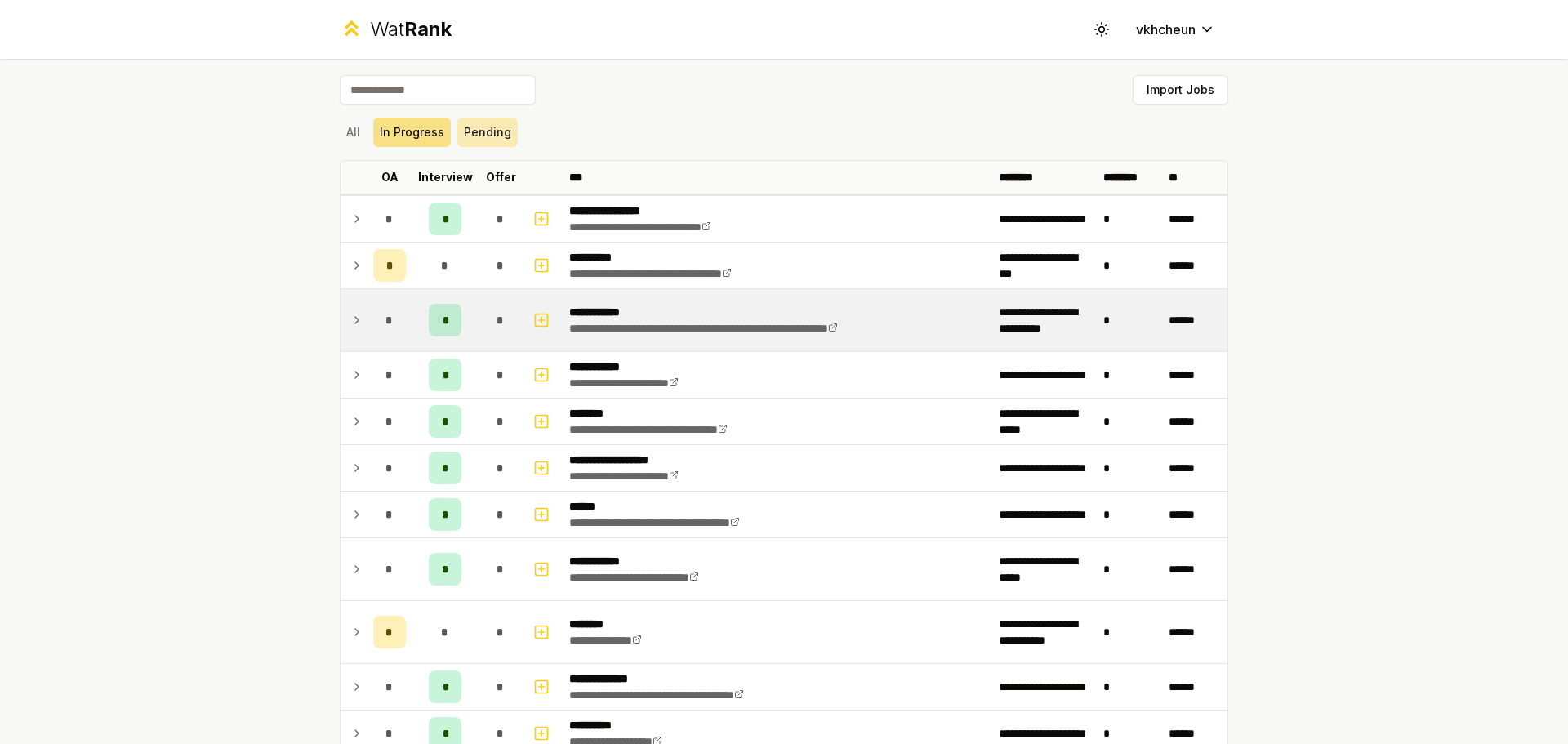
click at [478, 128] on button "Pending" at bounding box center [488, 132] width 61 height 30
